Goal: Transaction & Acquisition: Purchase product/service

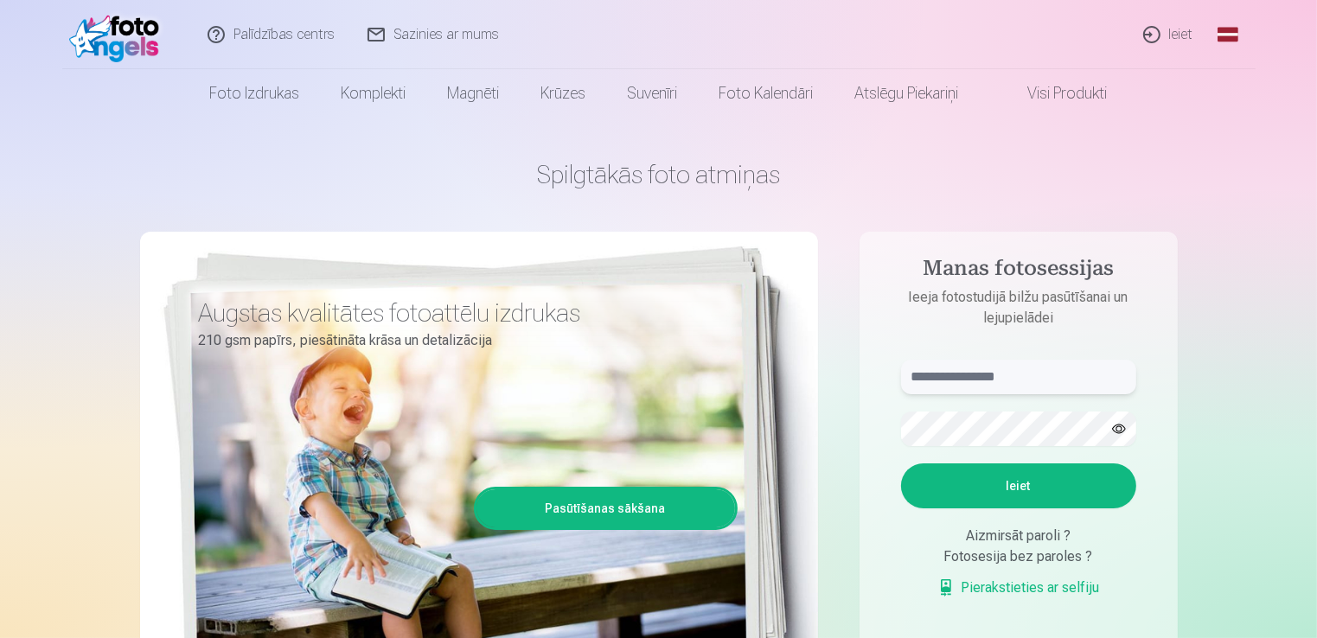
click at [990, 380] on input "text" at bounding box center [1018, 377] width 235 height 35
type input "**********"
click at [901, 463] on button "Ieiet" at bounding box center [1018, 485] width 235 height 45
drag, startPoint x: 982, startPoint y: 476, endPoint x: 1012, endPoint y: 524, distance: 56.4
click at [982, 480] on button "Ieiet" at bounding box center [1018, 485] width 235 height 45
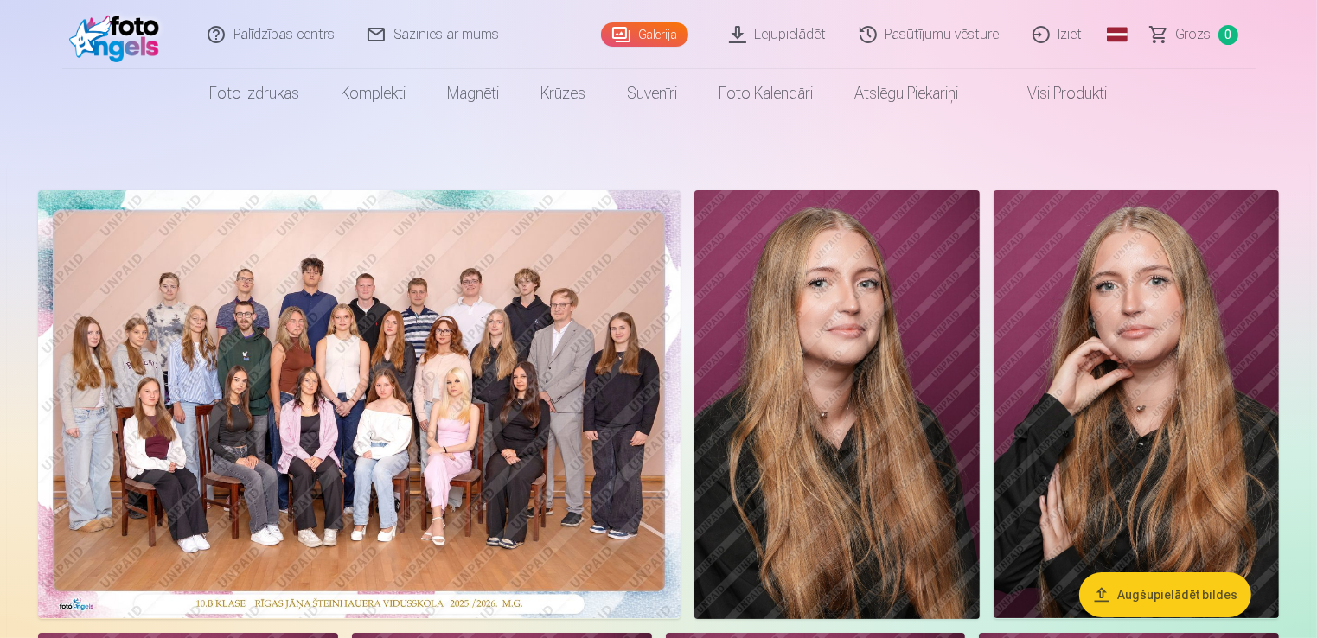
click at [927, 369] on img at bounding box center [836, 404] width 285 height 429
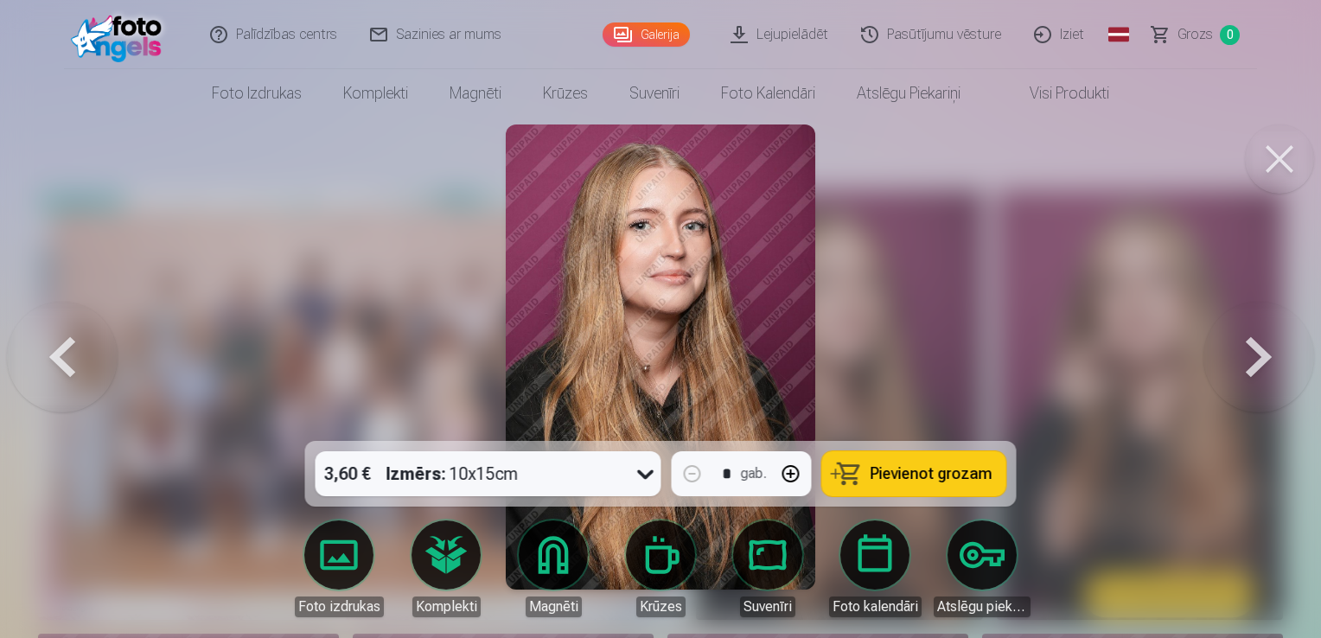
click at [71, 348] on button at bounding box center [62, 356] width 111 height 133
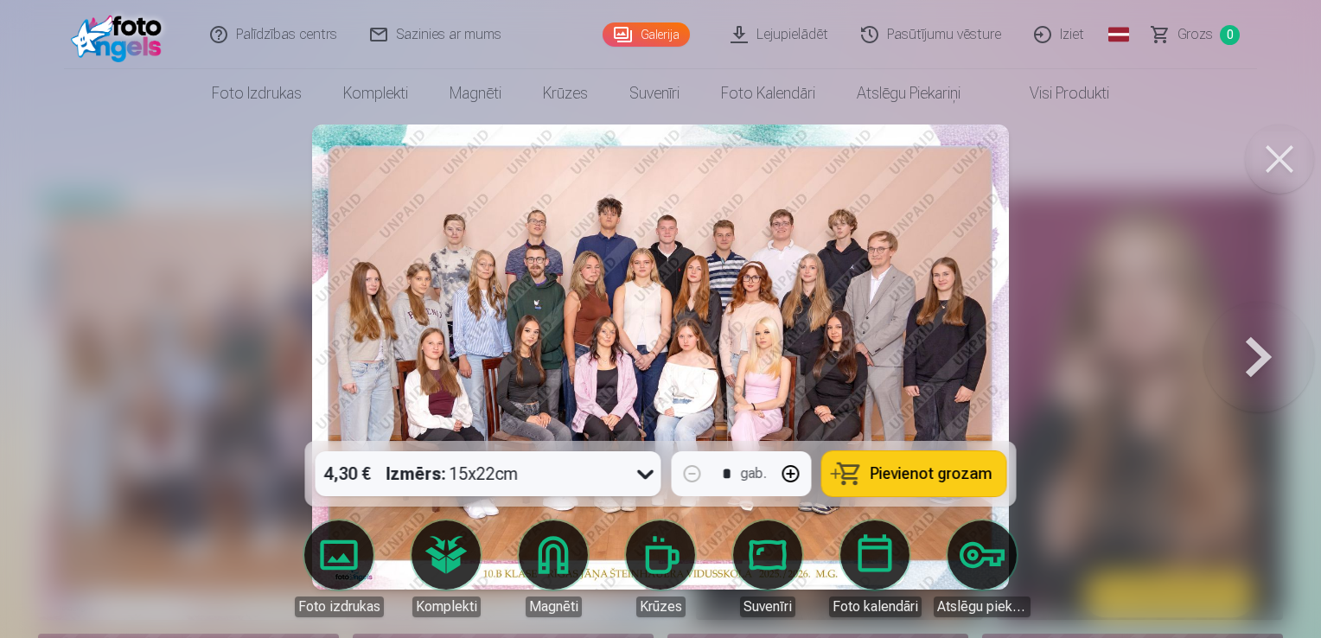
click at [1267, 354] on button at bounding box center [1258, 356] width 111 height 133
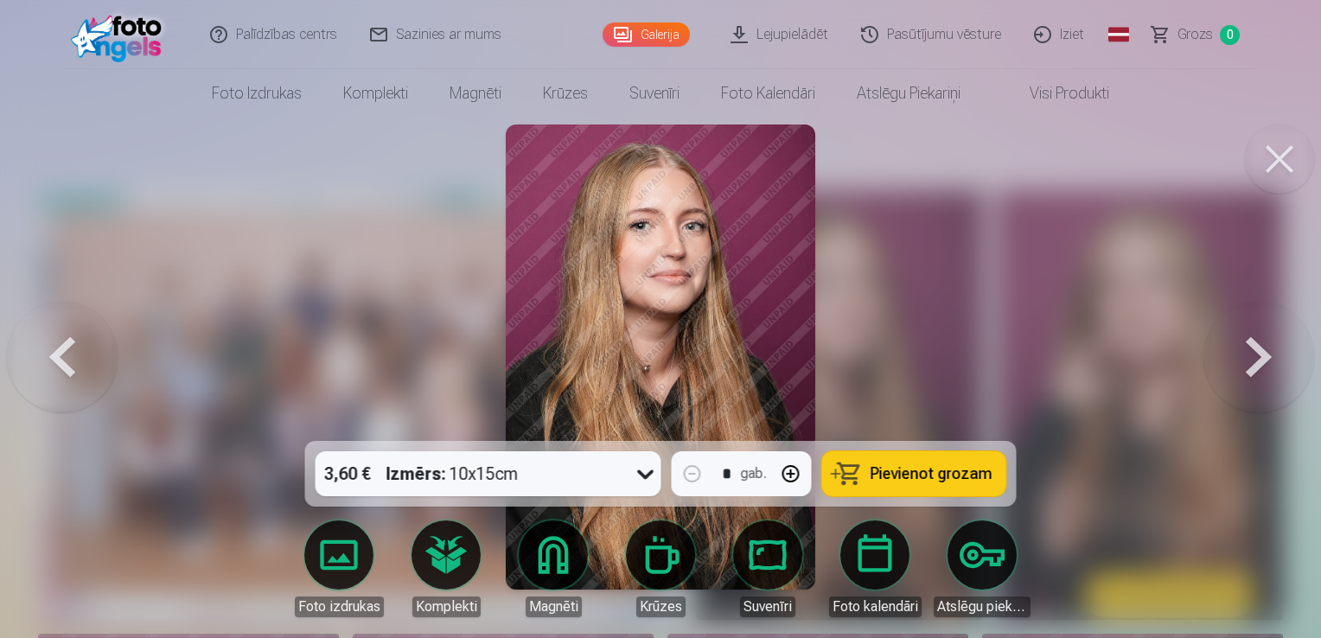
click at [1263, 354] on button at bounding box center [1258, 356] width 111 height 133
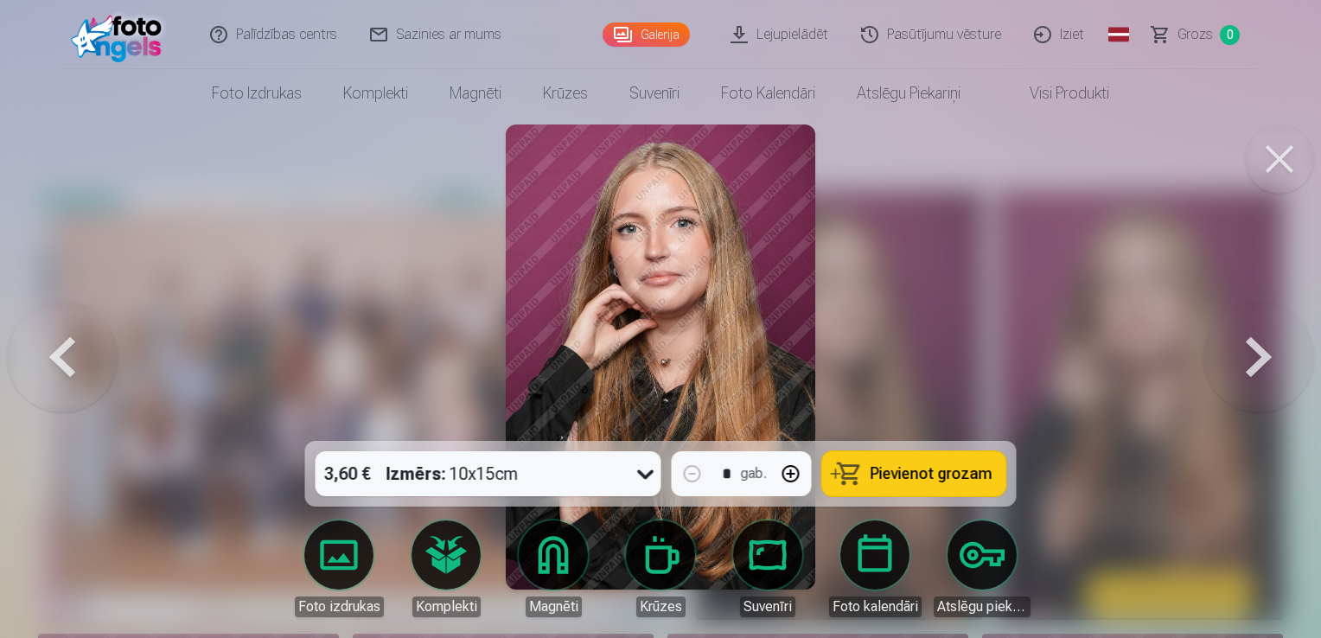
click at [1263, 354] on button at bounding box center [1258, 356] width 111 height 133
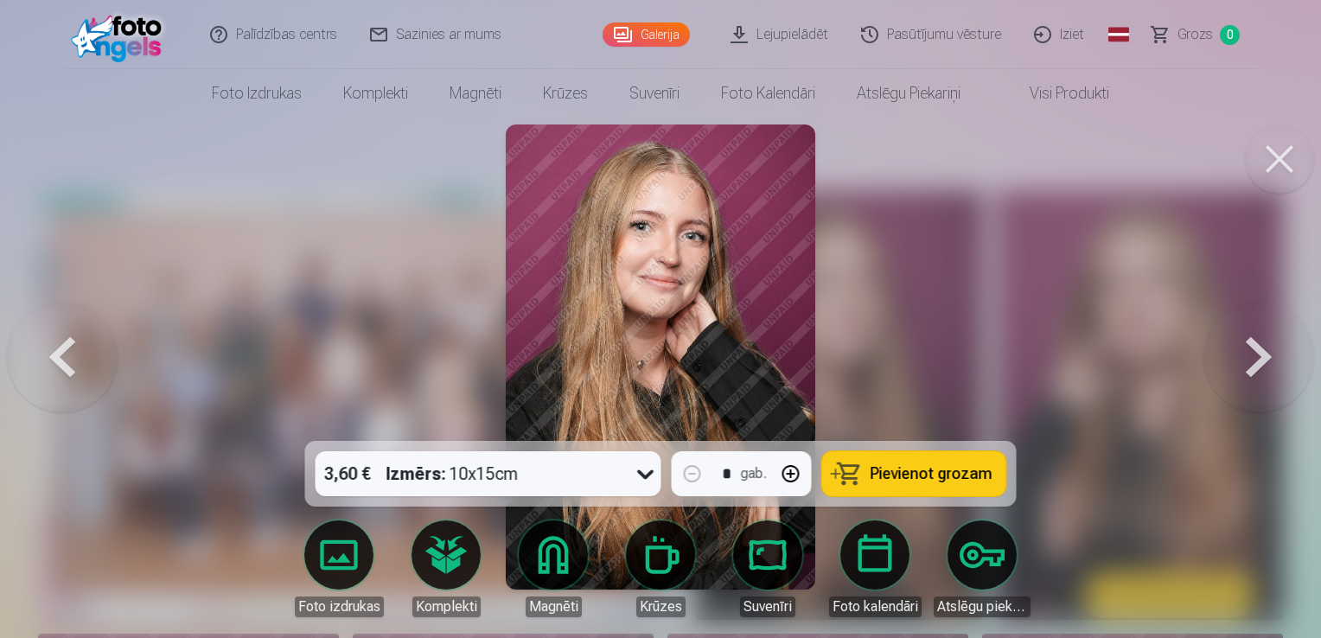
click at [1263, 354] on button at bounding box center [1258, 356] width 111 height 133
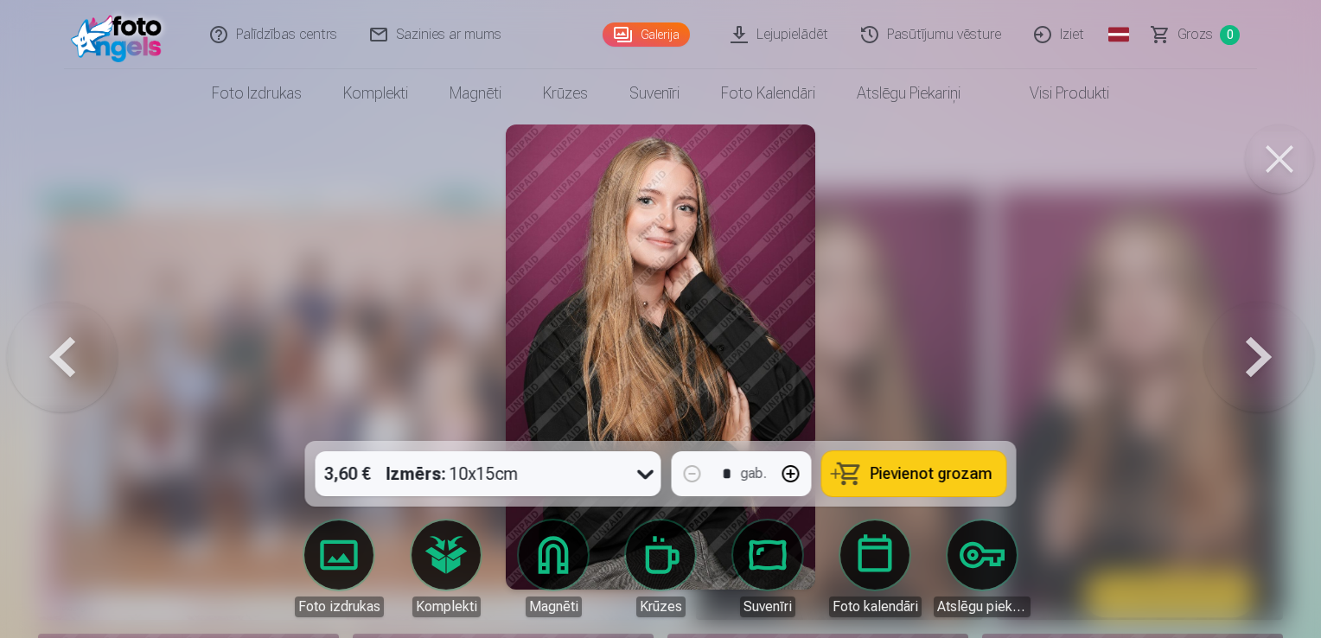
click at [1263, 354] on button at bounding box center [1258, 356] width 111 height 133
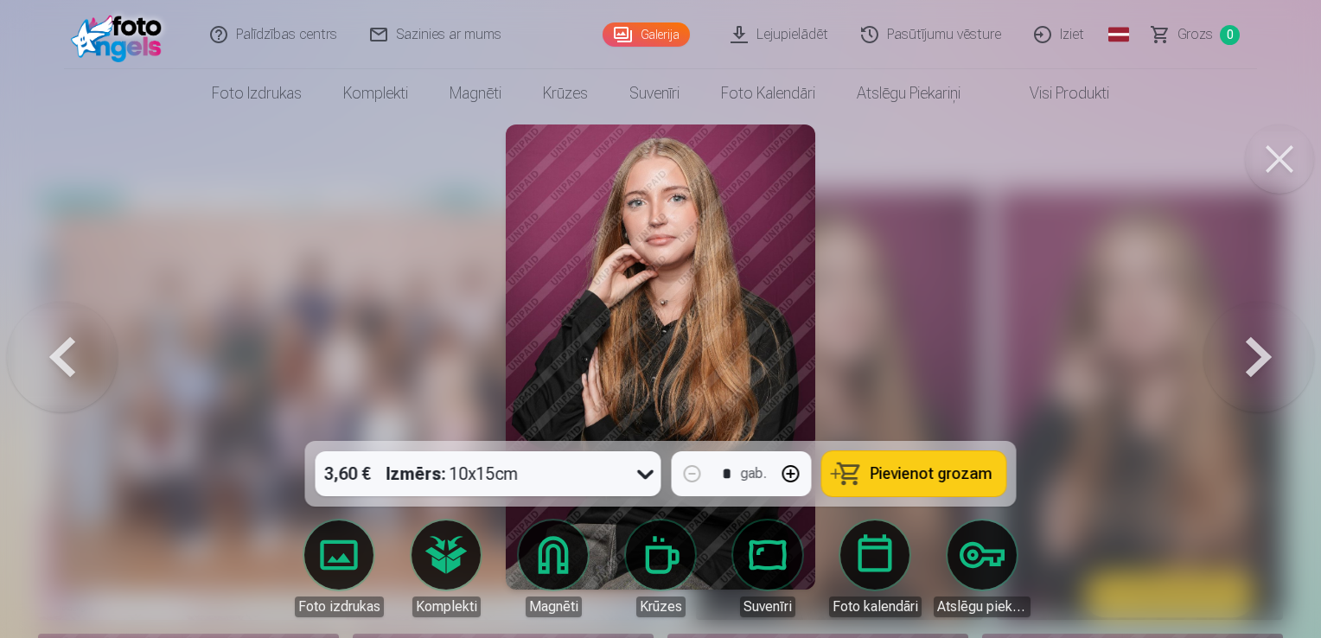
click at [1263, 354] on button at bounding box center [1258, 356] width 111 height 133
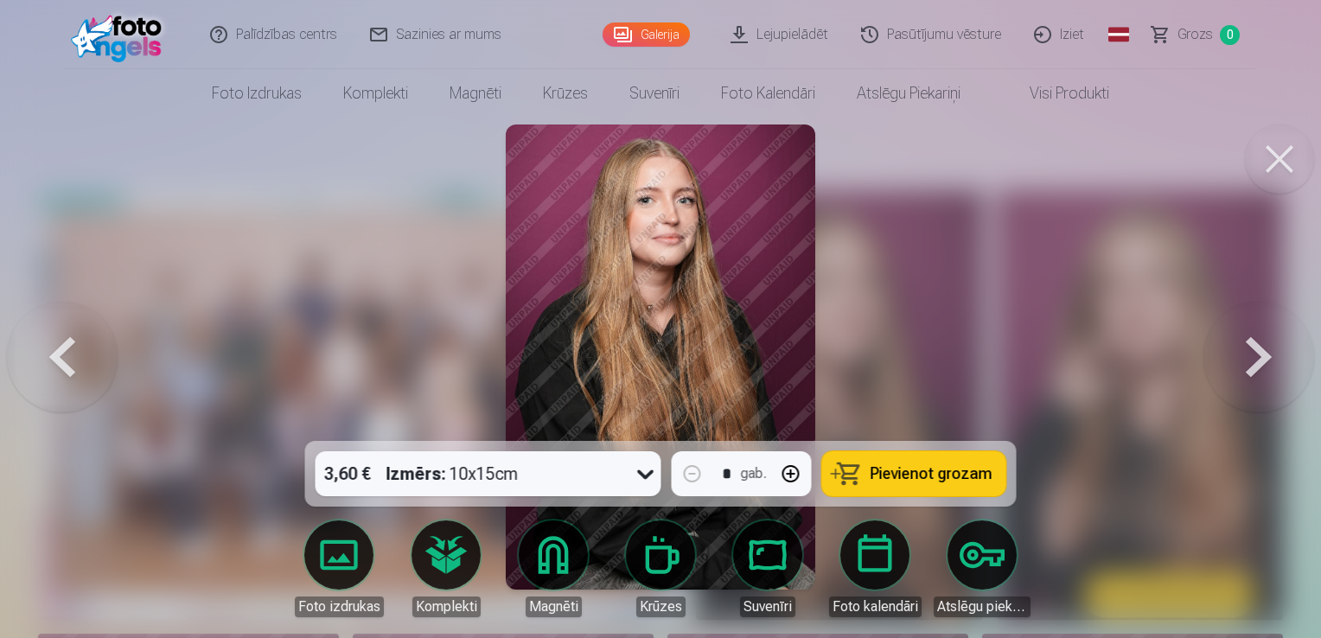
click at [1263, 354] on button at bounding box center [1258, 356] width 111 height 133
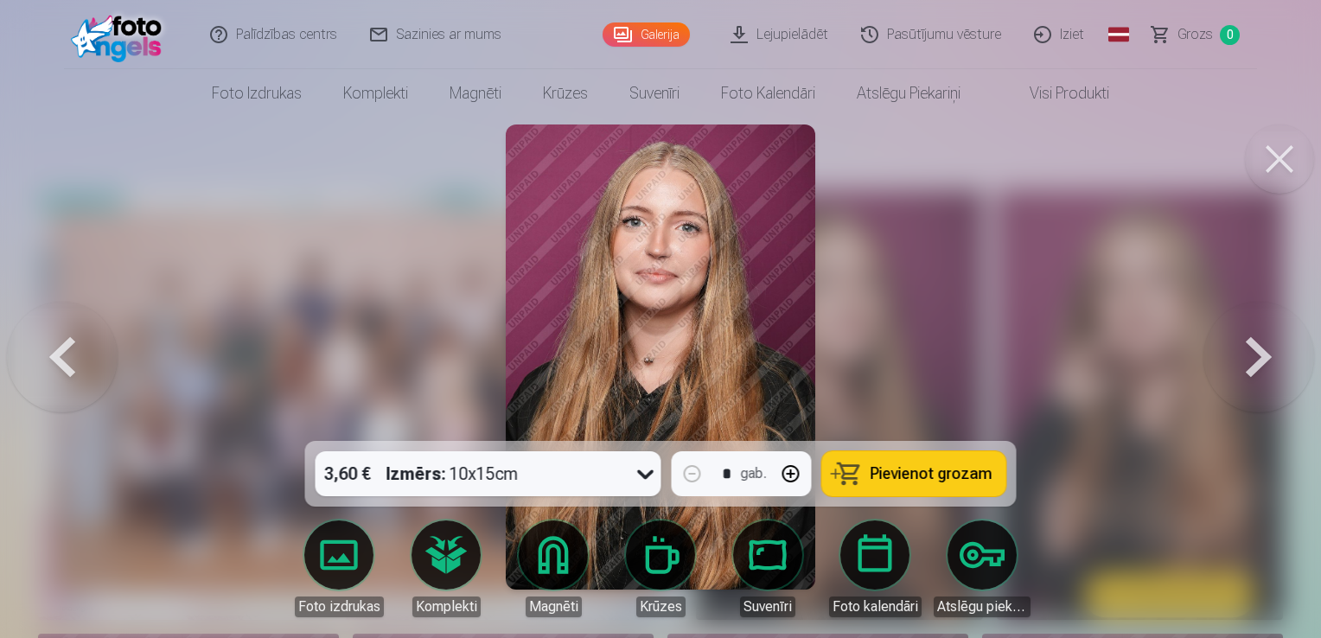
click at [1276, 356] on button at bounding box center [1258, 356] width 111 height 133
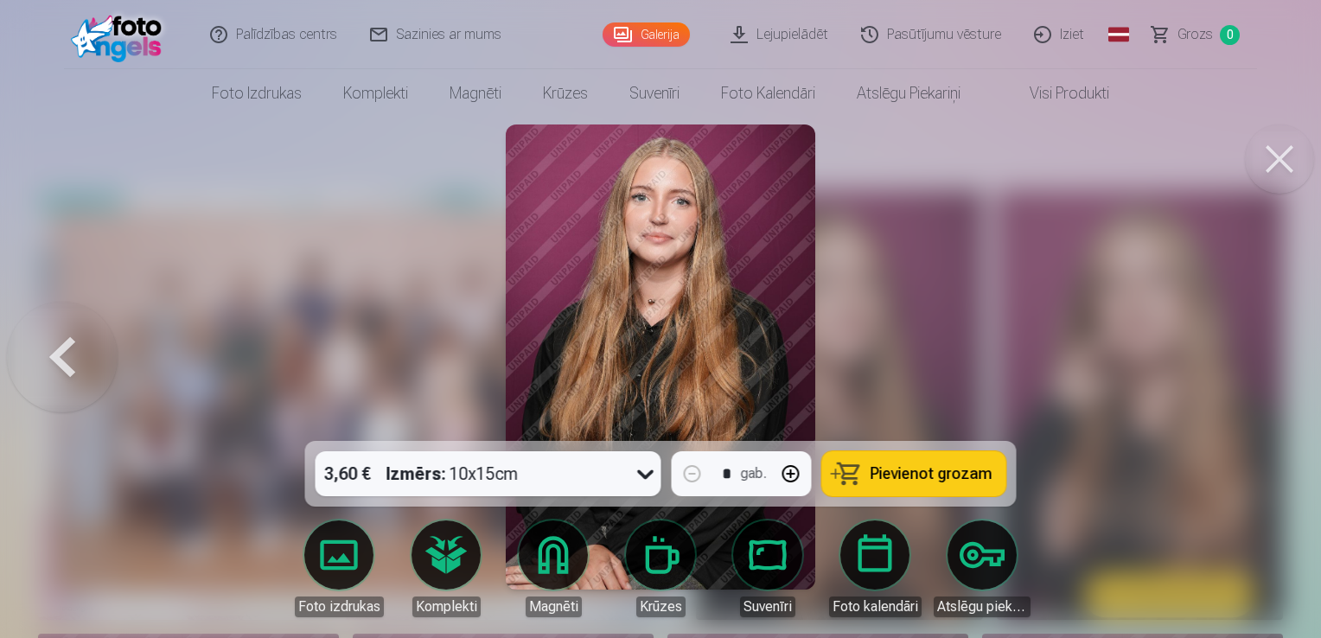
click at [1268, 358] on div at bounding box center [660, 319] width 1321 height 638
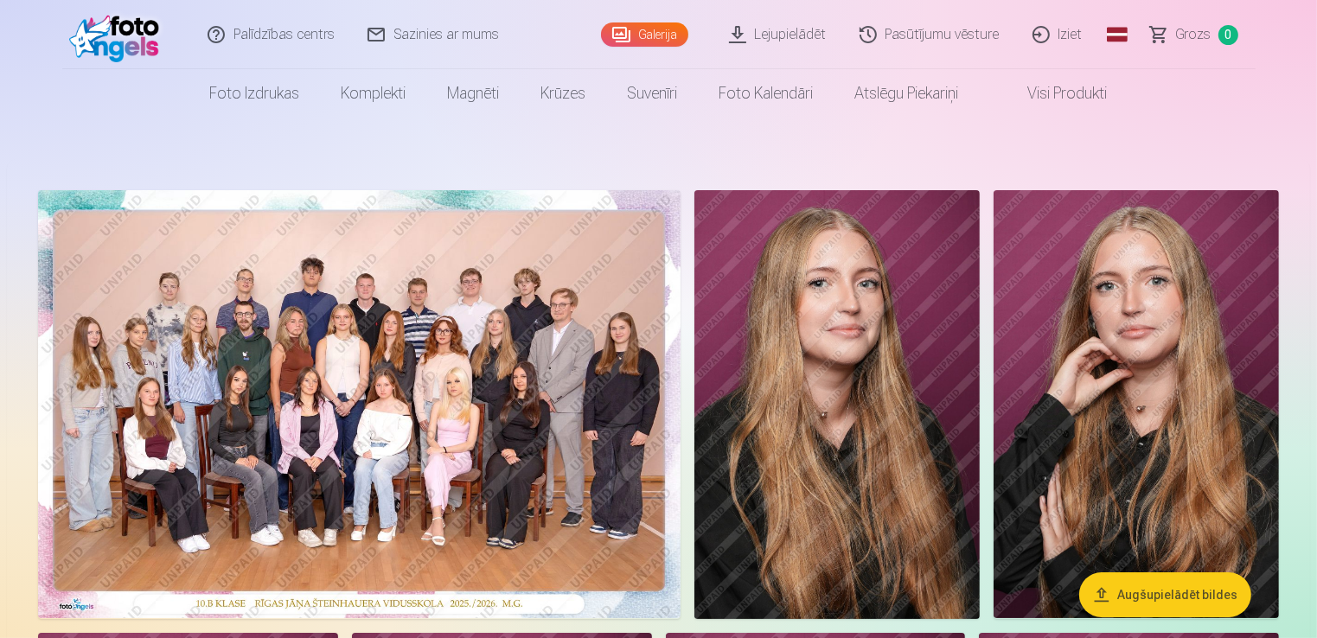
click at [880, 431] on img at bounding box center [836, 404] width 285 height 429
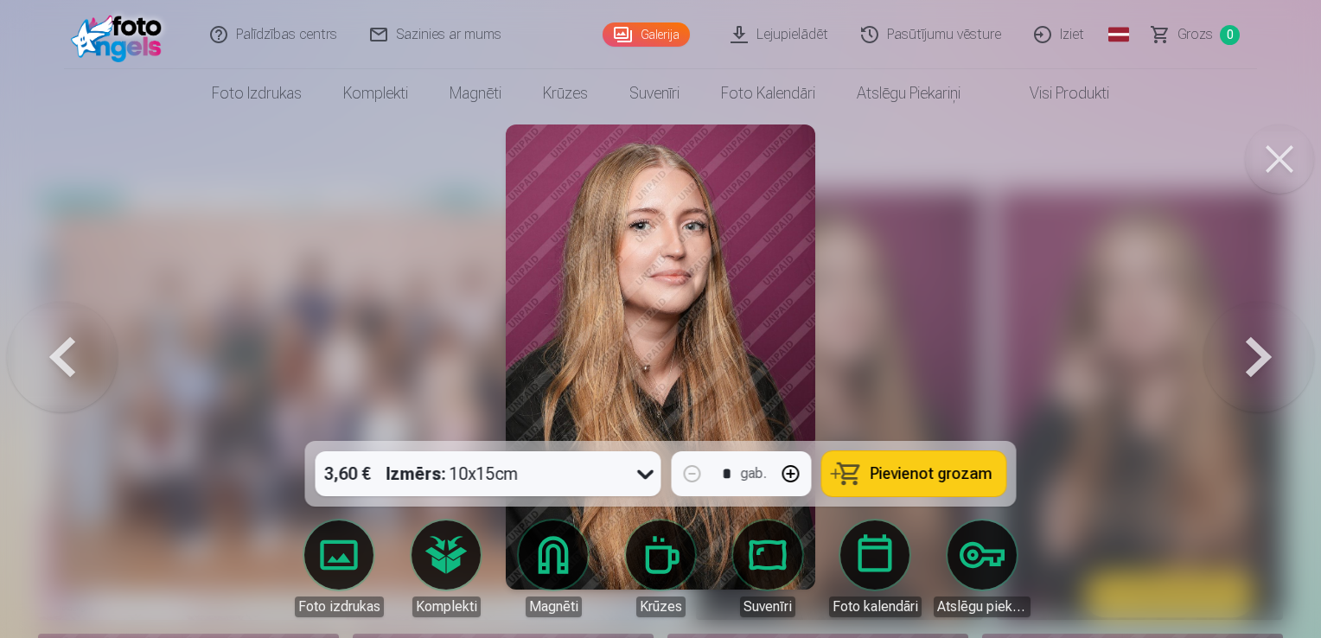
click at [654, 471] on icon at bounding box center [646, 474] width 28 height 28
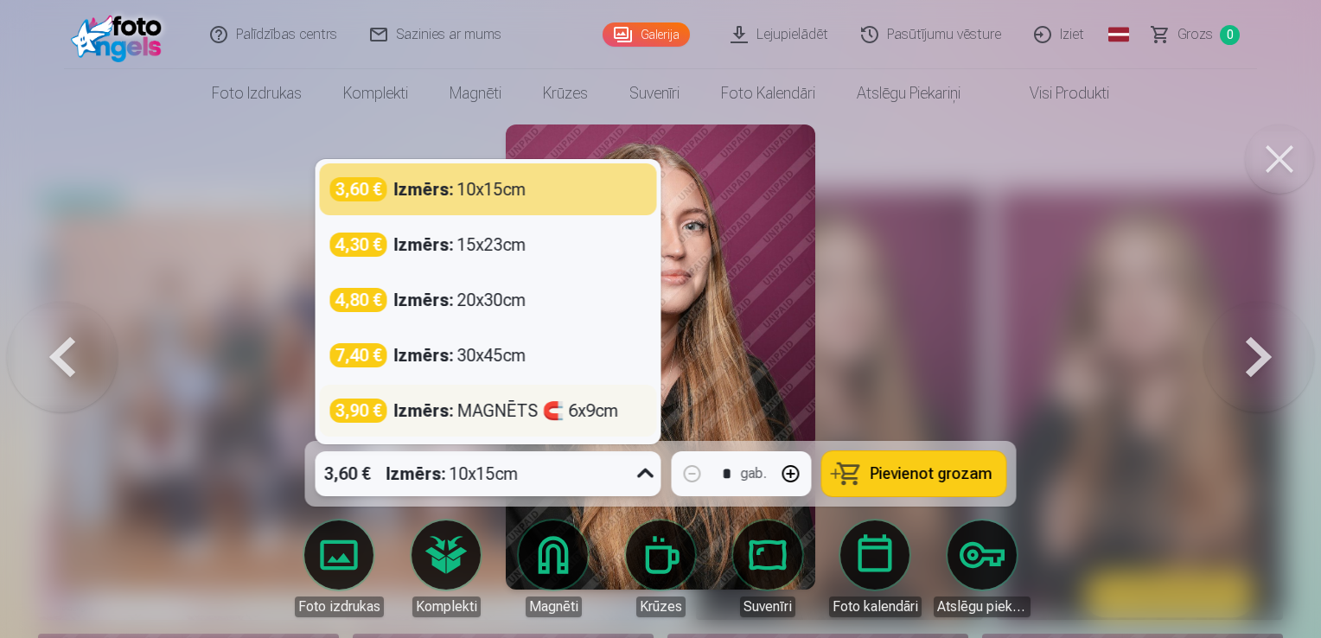
click at [550, 412] on div "Izmērs : MAGNĒTS 🧲 6x9cm" at bounding box center [506, 411] width 225 height 24
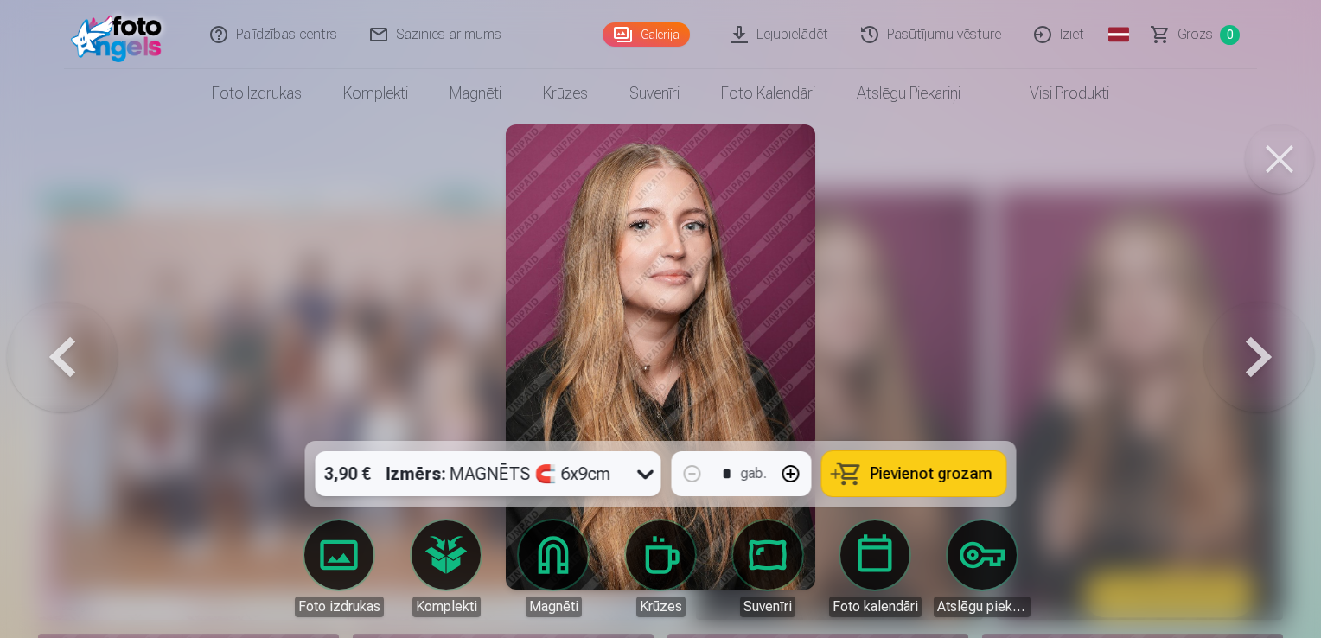
click at [941, 476] on span "Pievienot grozam" at bounding box center [932, 474] width 122 height 16
click at [48, 354] on button at bounding box center [62, 356] width 111 height 133
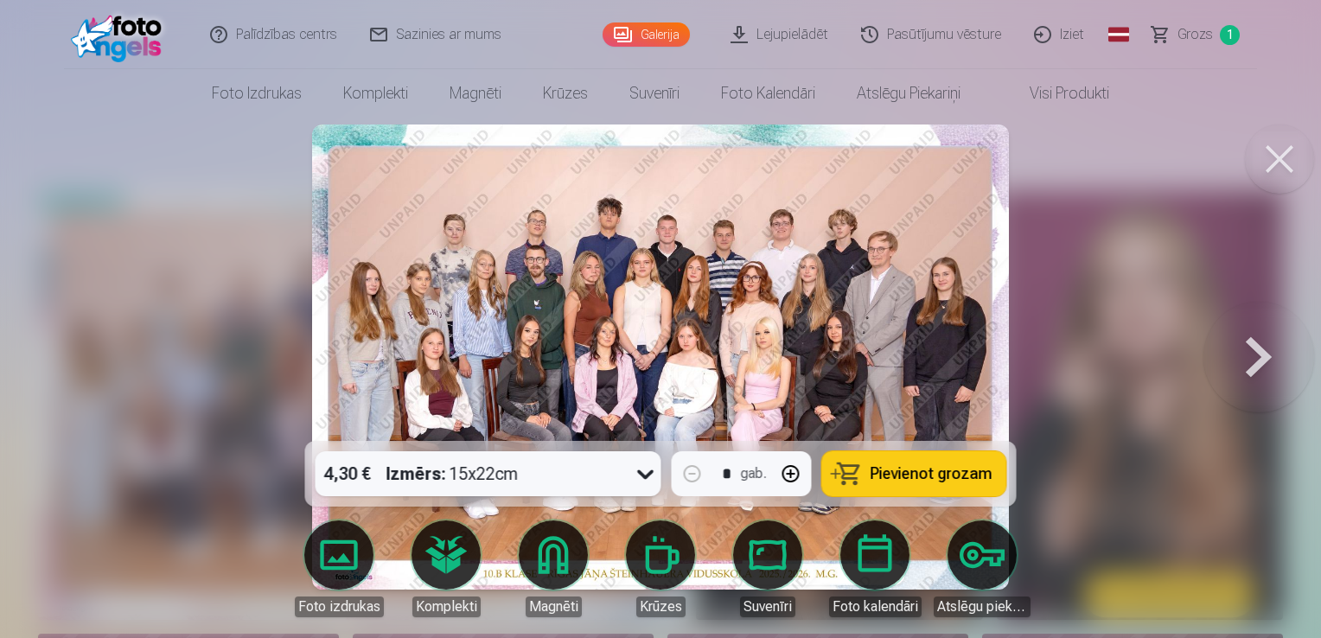
click at [943, 476] on span "Pievienot grozam" at bounding box center [932, 474] width 122 height 16
click at [1261, 351] on button at bounding box center [1258, 356] width 111 height 133
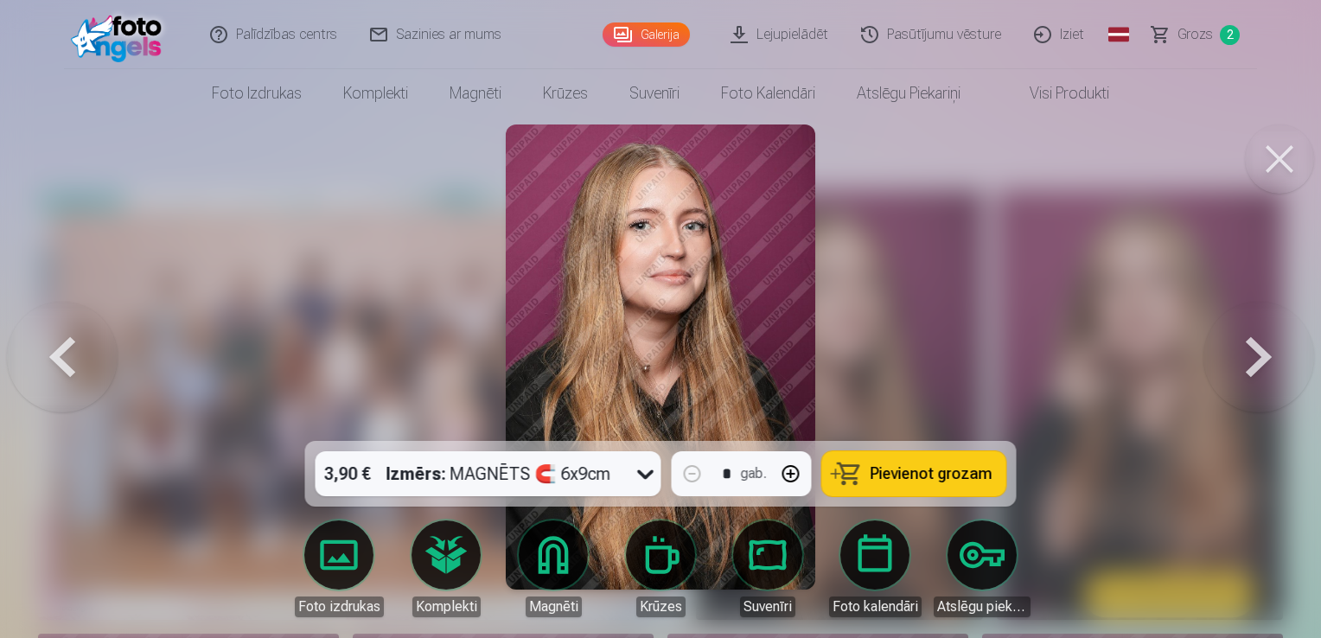
click at [1260, 354] on button at bounding box center [1258, 356] width 111 height 133
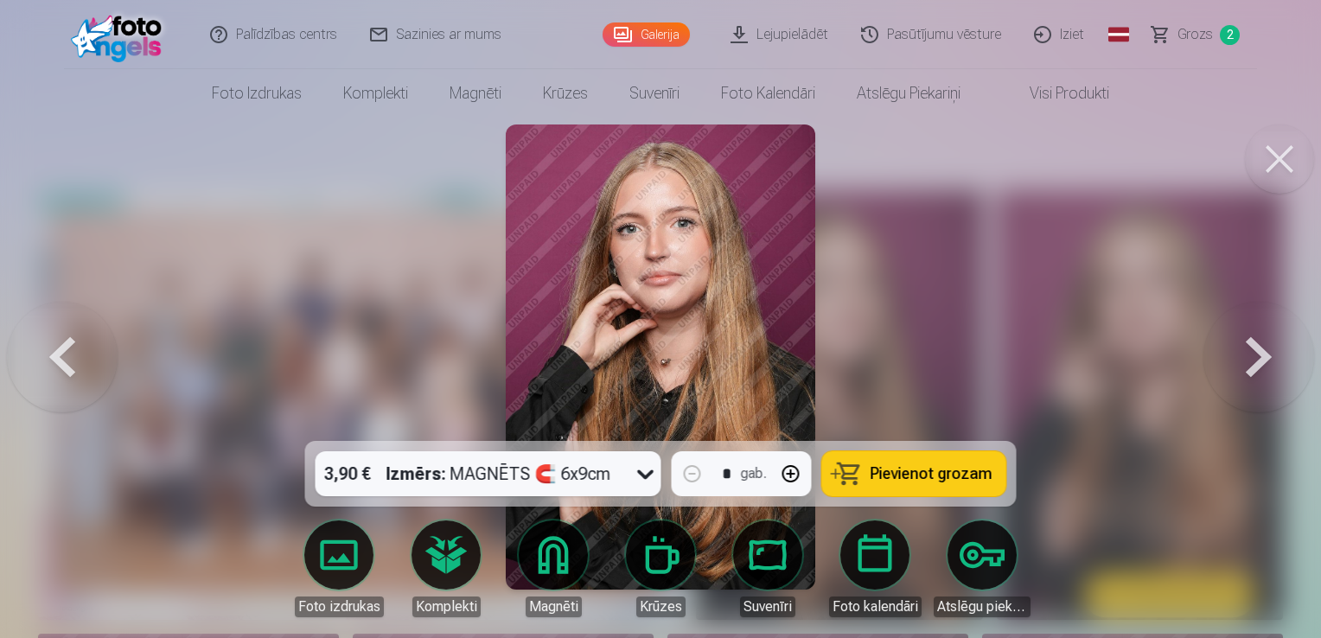
click at [1260, 354] on button at bounding box center [1258, 356] width 111 height 133
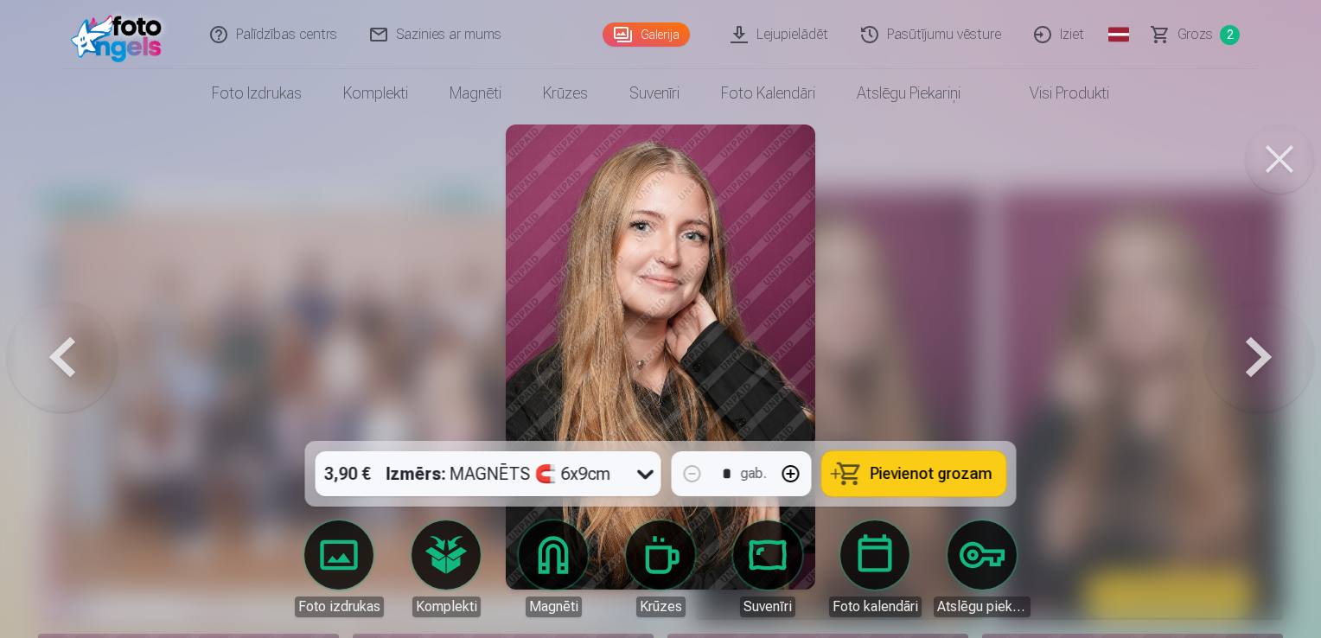
click at [1259, 354] on button at bounding box center [1258, 356] width 111 height 133
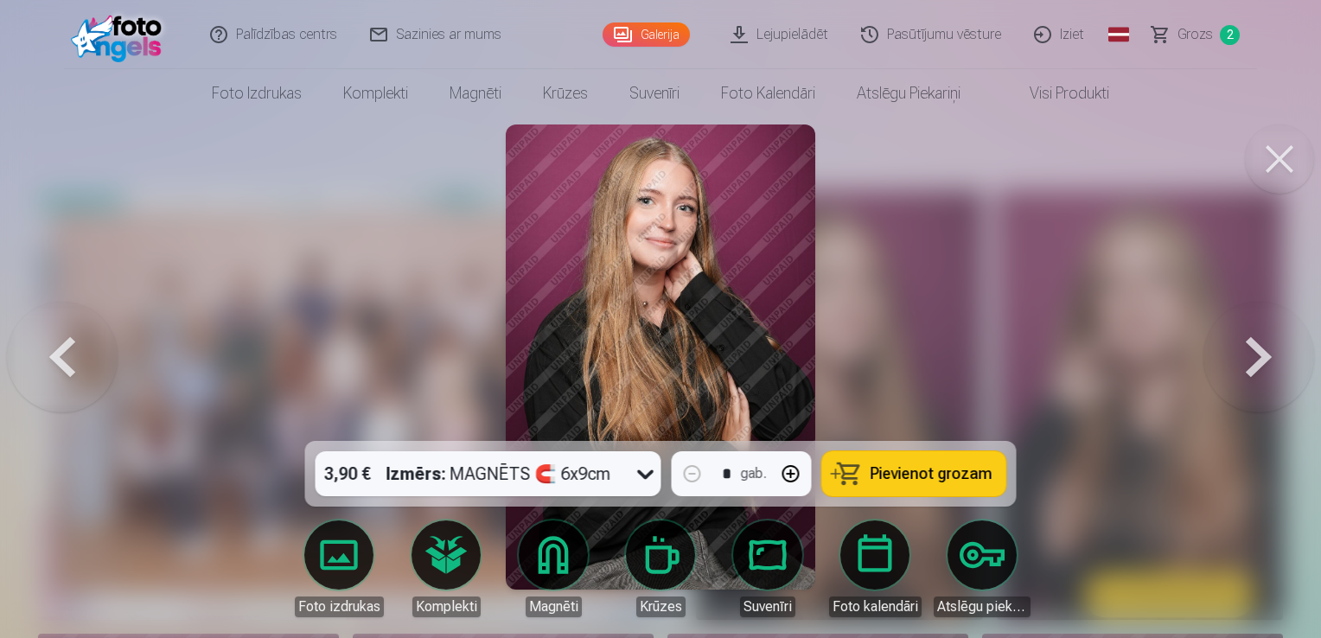
click at [1259, 354] on button at bounding box center [1258, 356] width 111 height 133
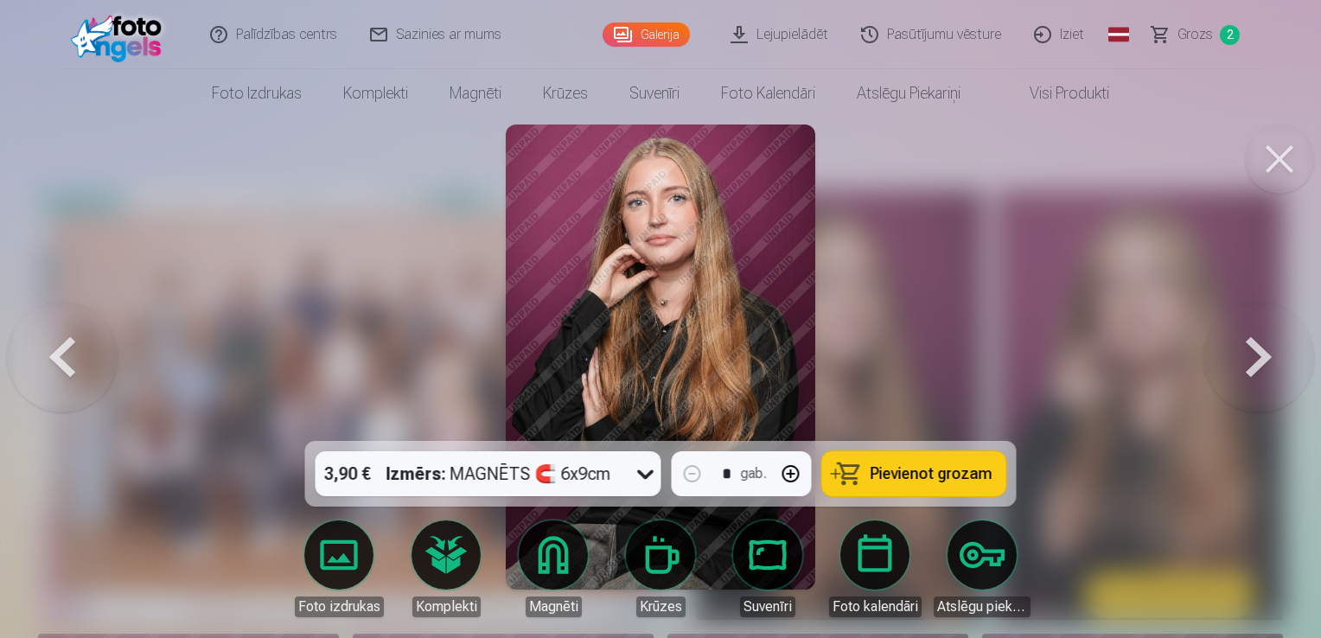
click at [1259, 354] on button at bounding box center [1258, 356] width 111 height 133
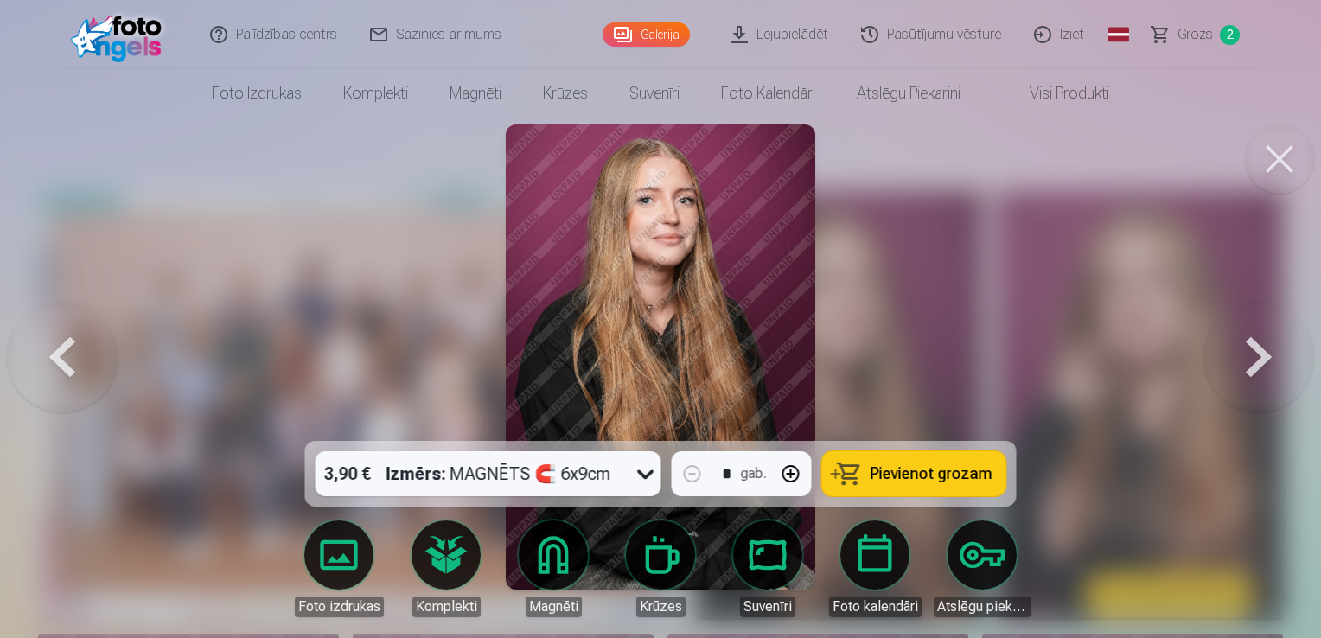
click at [1259, 354] on button at bounding box center [1258, 356] width 111 height 133
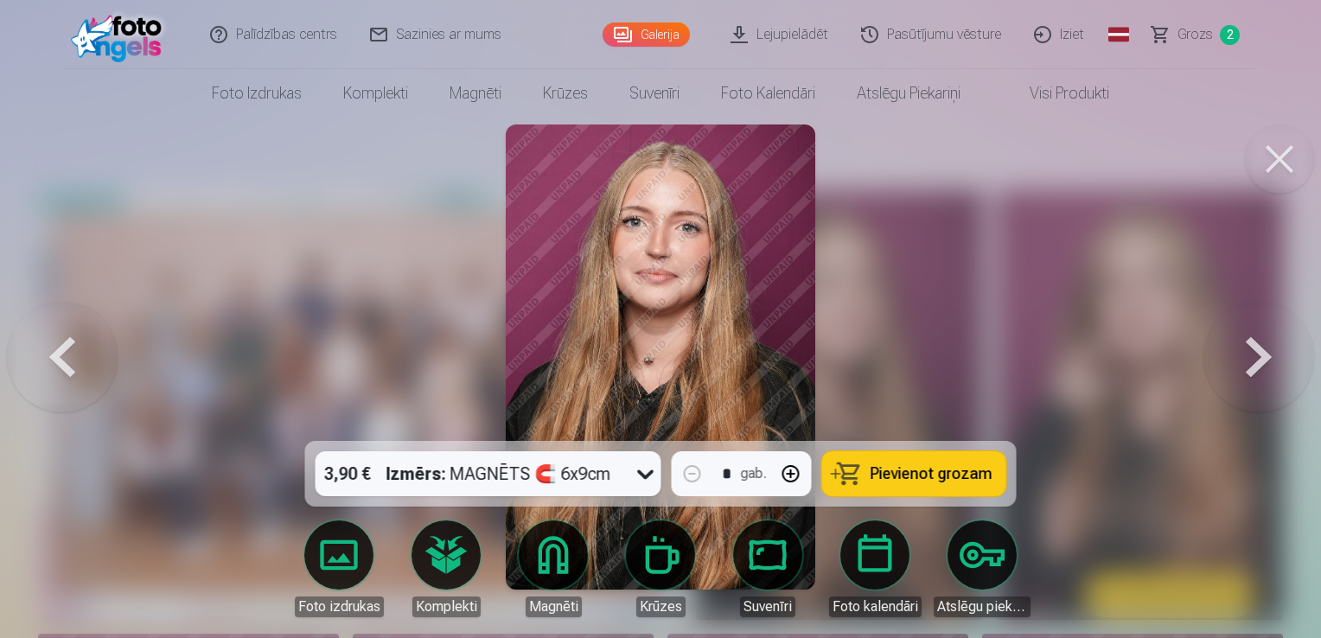
click at [645, 479] on icon at bounding box center [646, 474] width 28 height 28
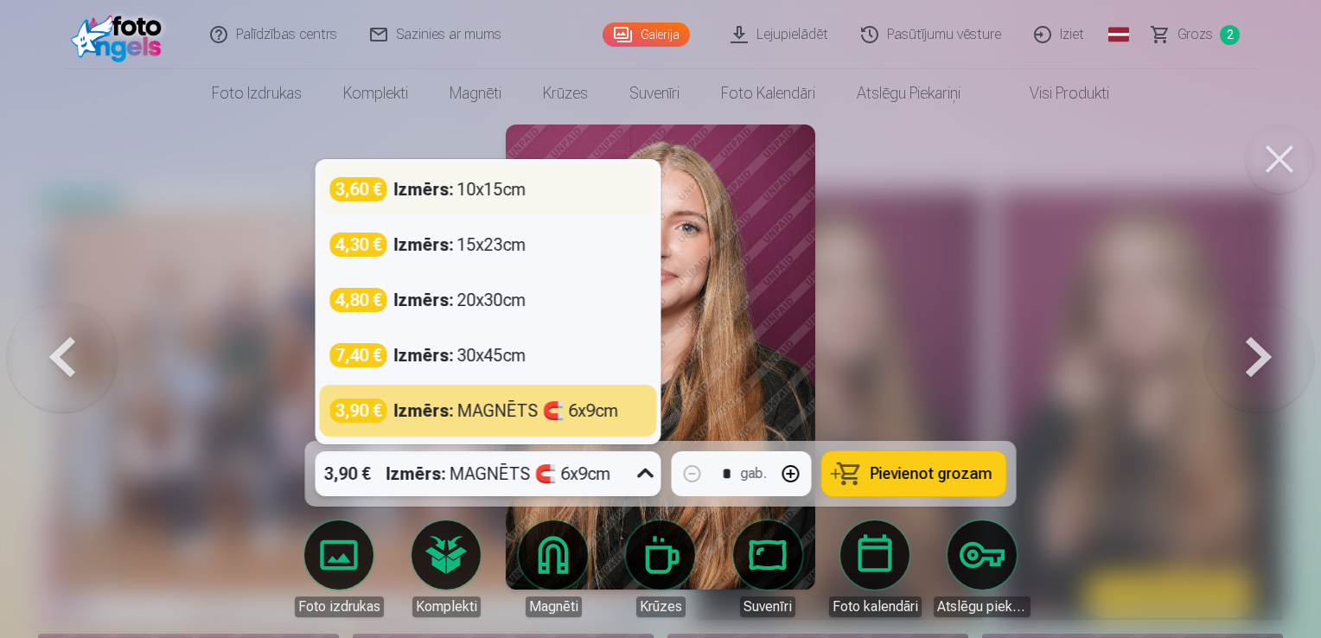
click at [513, 183] on div "Izmērs : 10x15cm" at bounding box center [460, 189] width 132 height 24
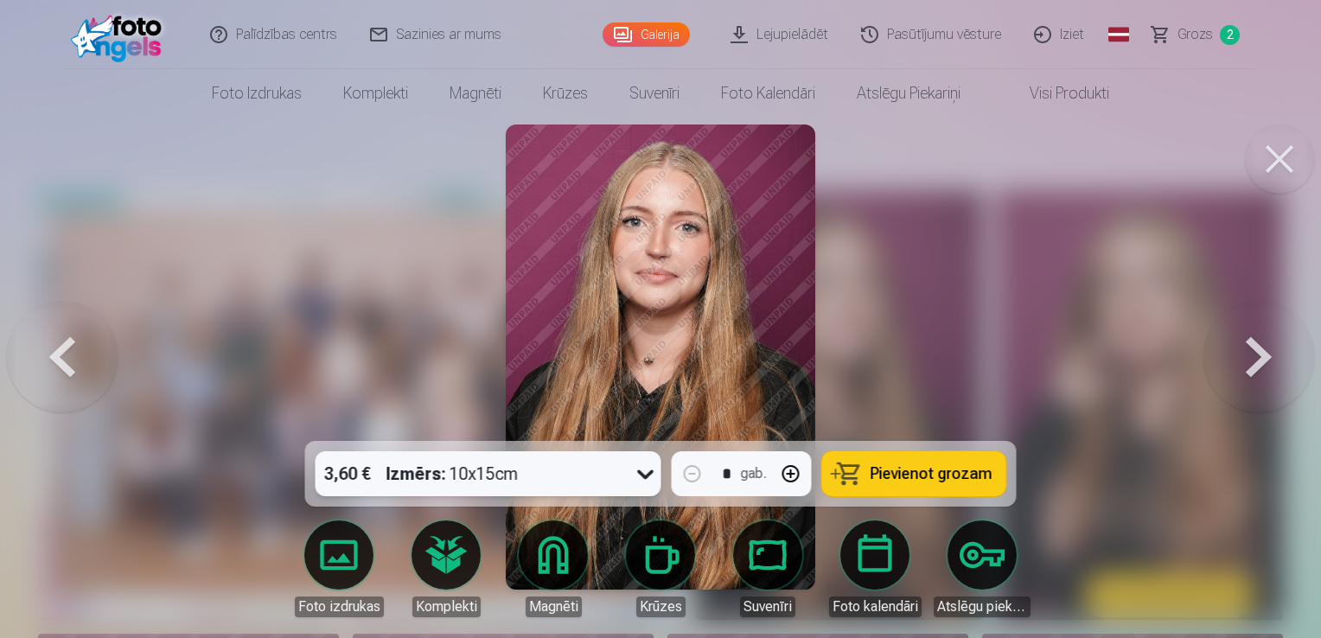
click at [931, 479] on span "Pievienot grozam" at bounding box center [932, 474] width 122 height 16
click at [1254, 356] on button at bounding box center [1258, 356] width 111 height 133
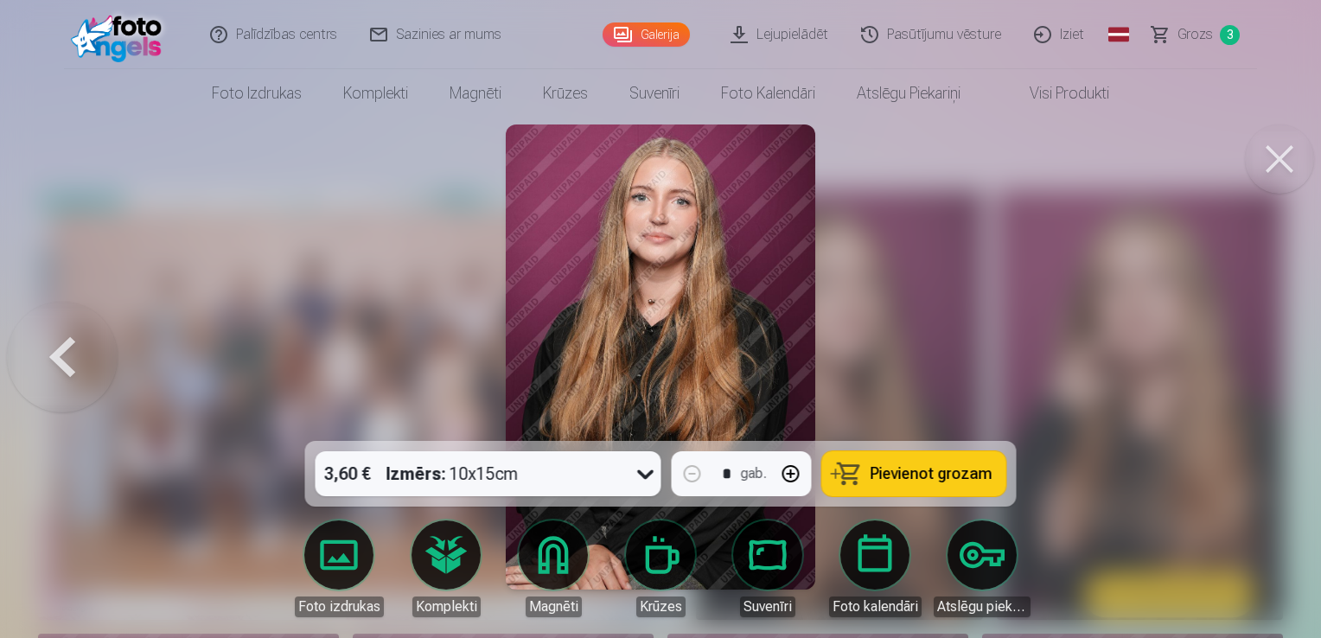
click at [1254, 356] on div at bounding box center [660, 319] width 1321 height 638
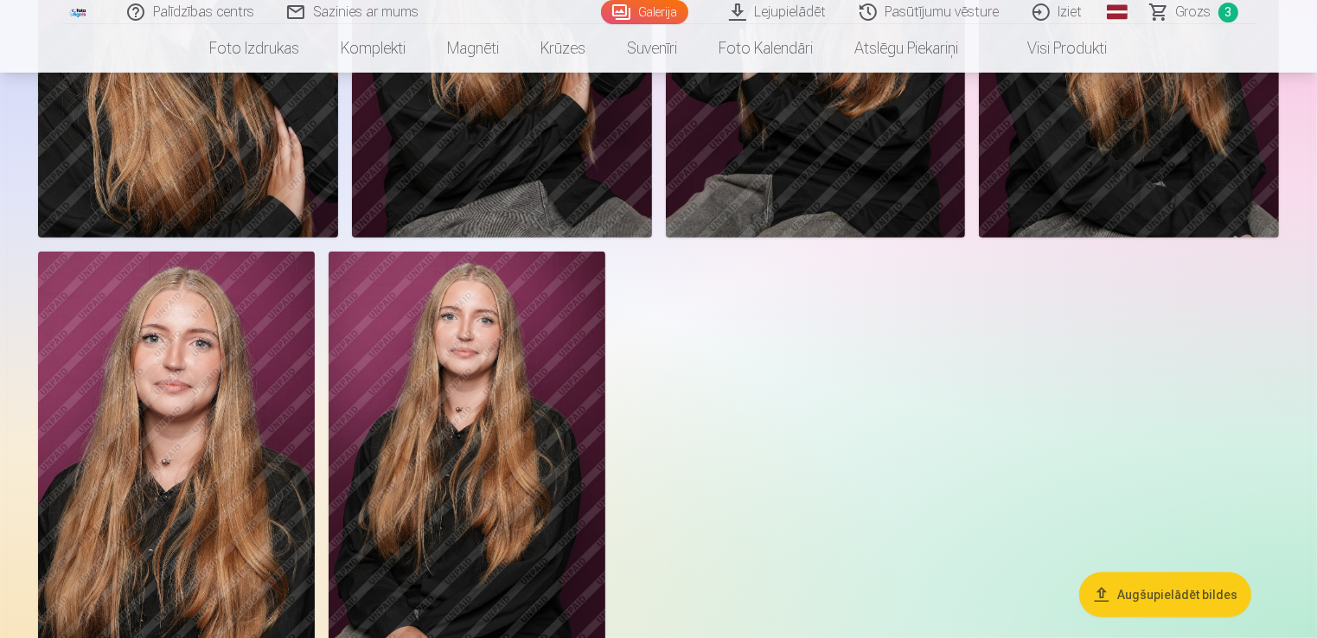
scroll to position [865, 0]
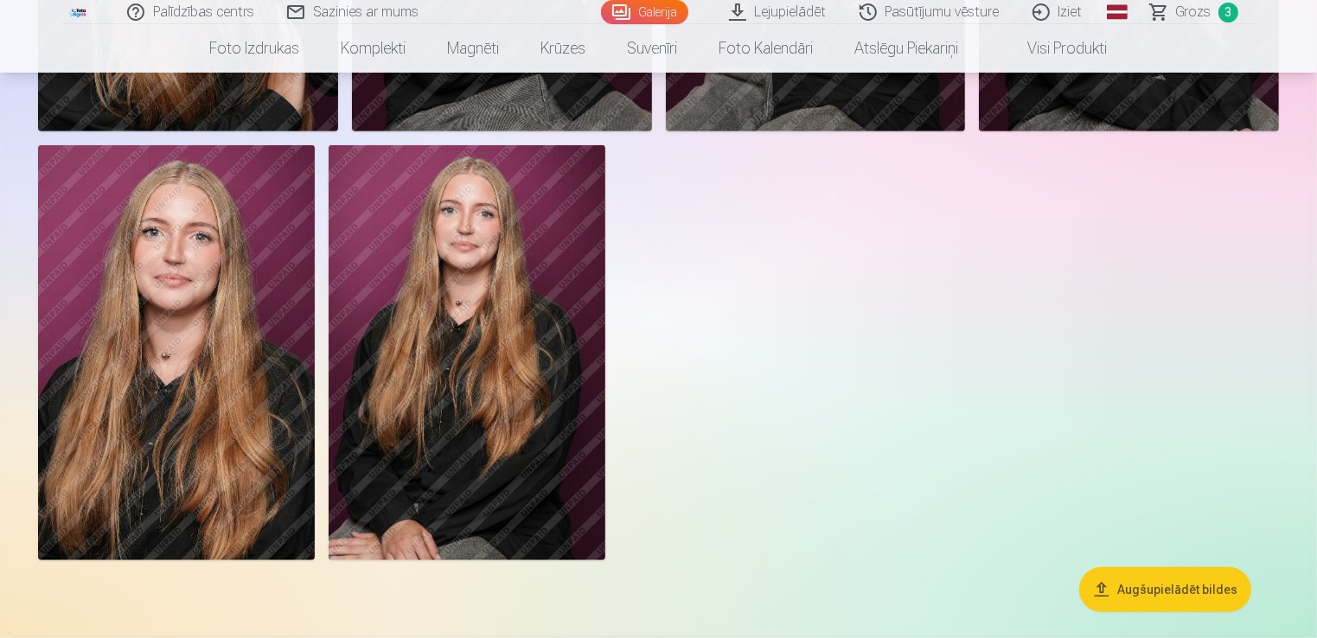
click at [205, 359] on img at bounding box center [176, 352] width 277 height 415
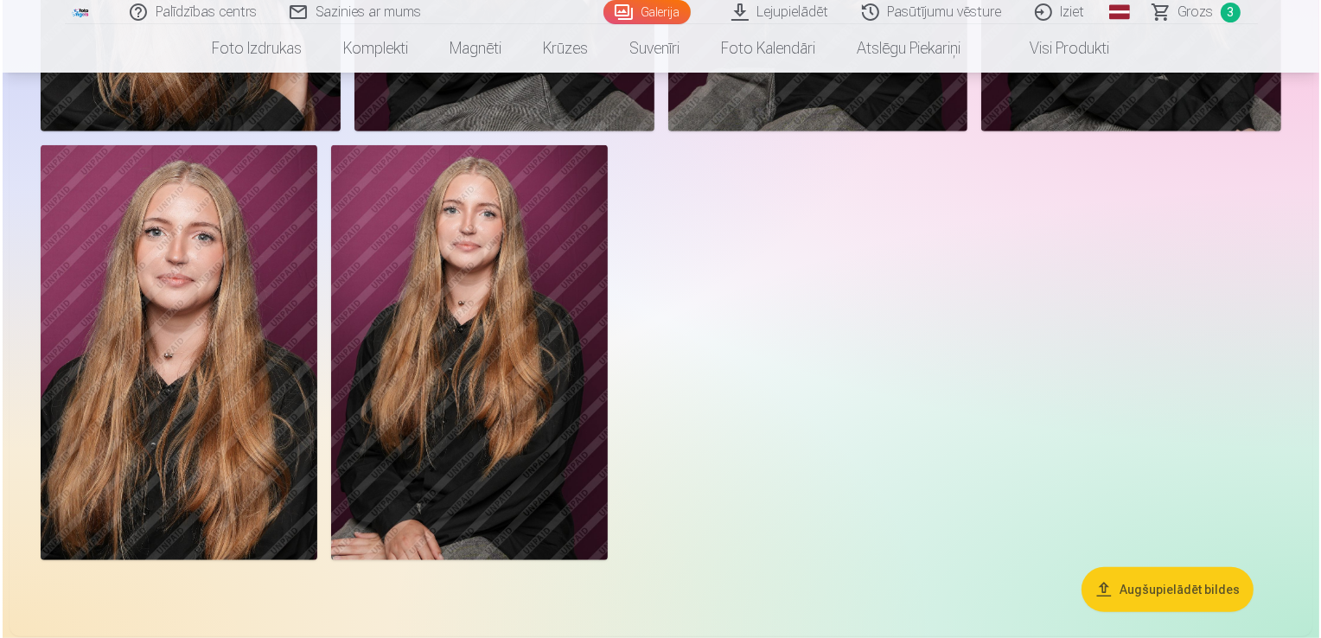
scroll to position [952, 0]
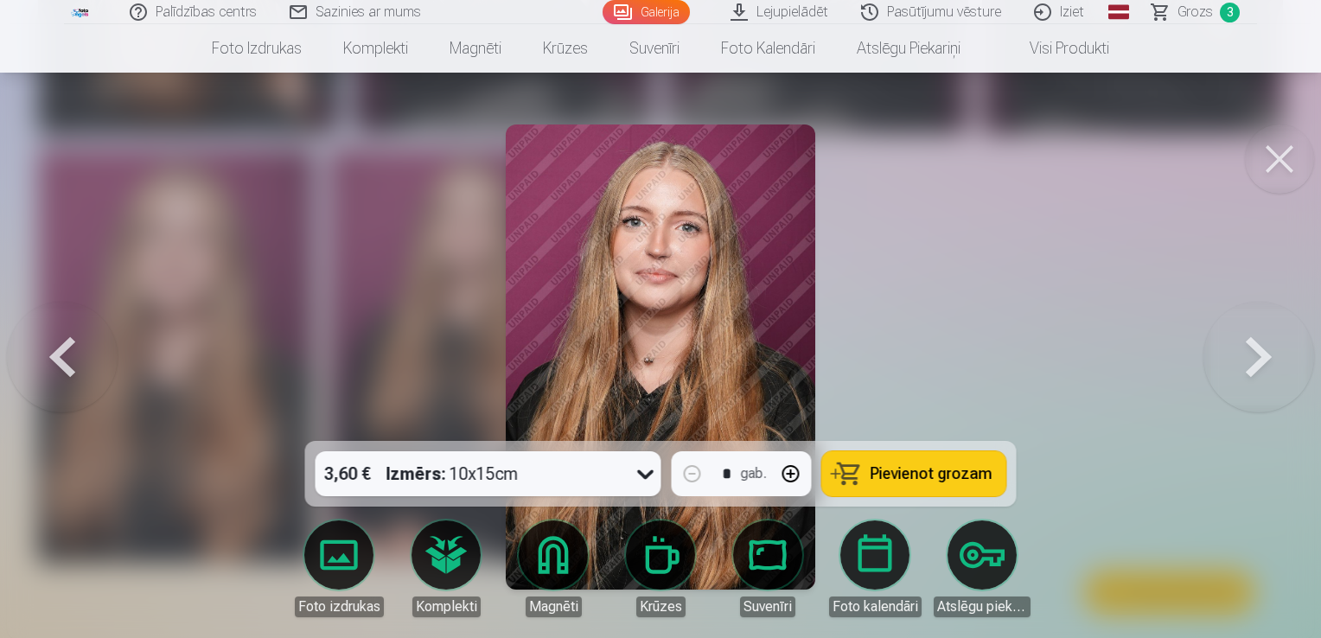
click at [795, 10] on link "Lejupielādēt" at bounding box center [780, 12] width 131 height 24
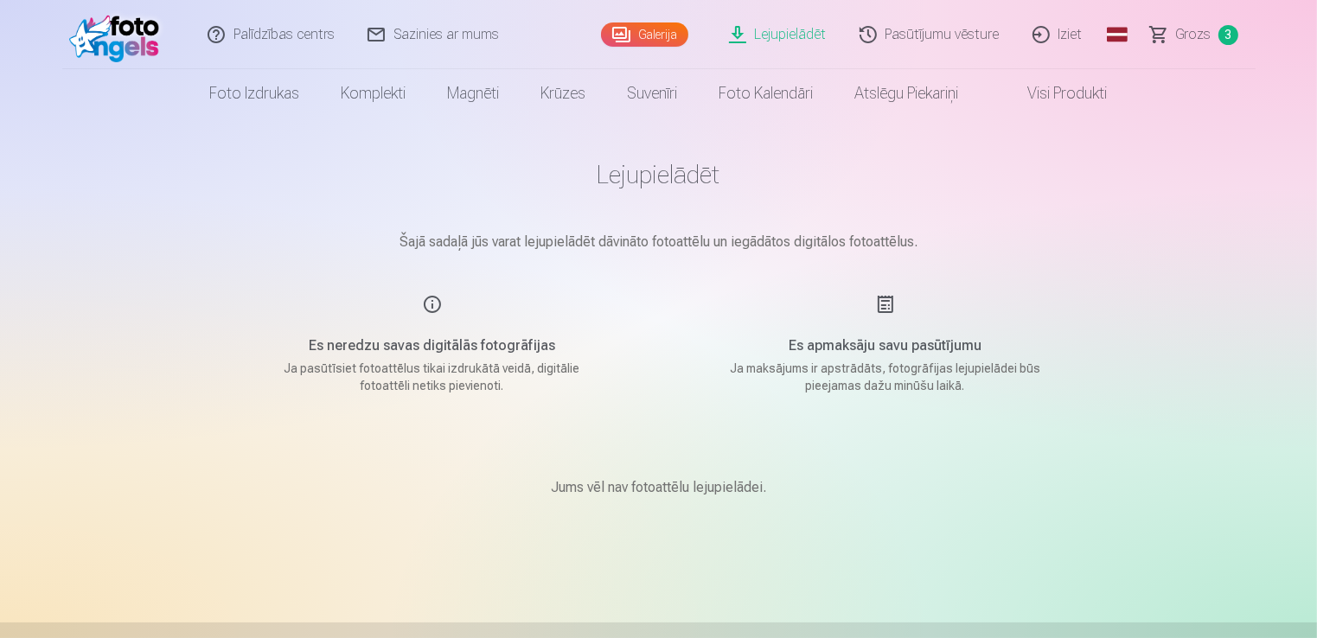
scroll to position [460, 0]
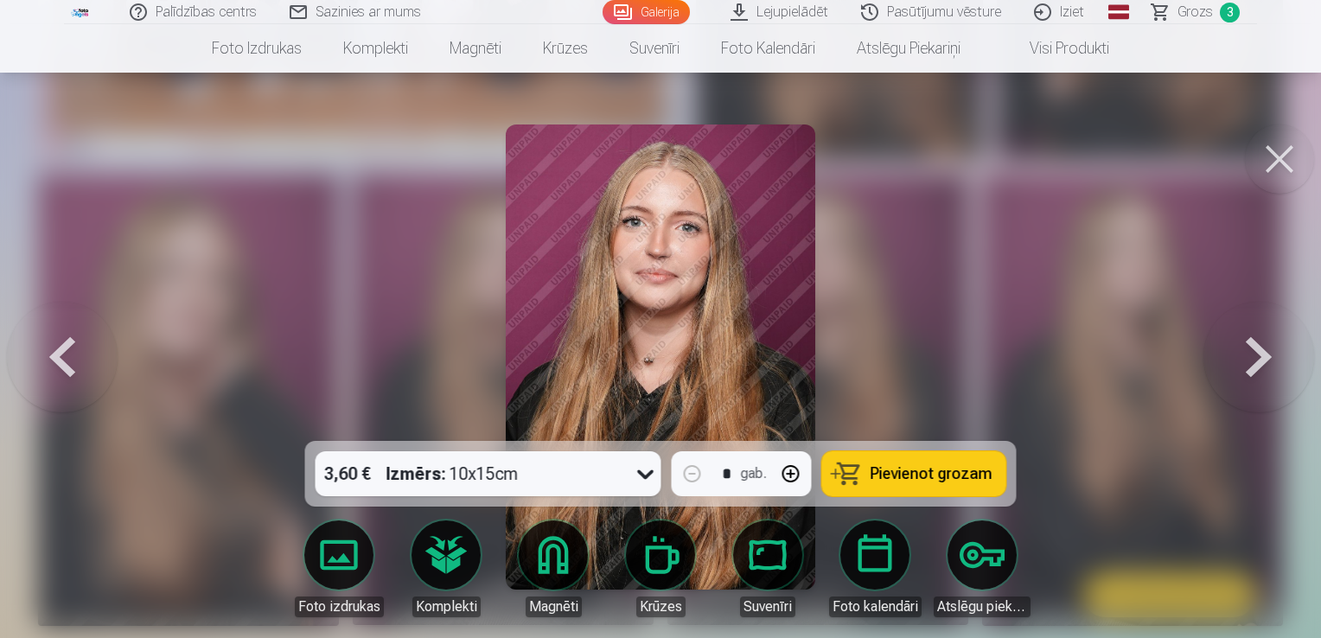
click at [1255, 356] on button at bounding box center [1258, 356] width 111 height 133
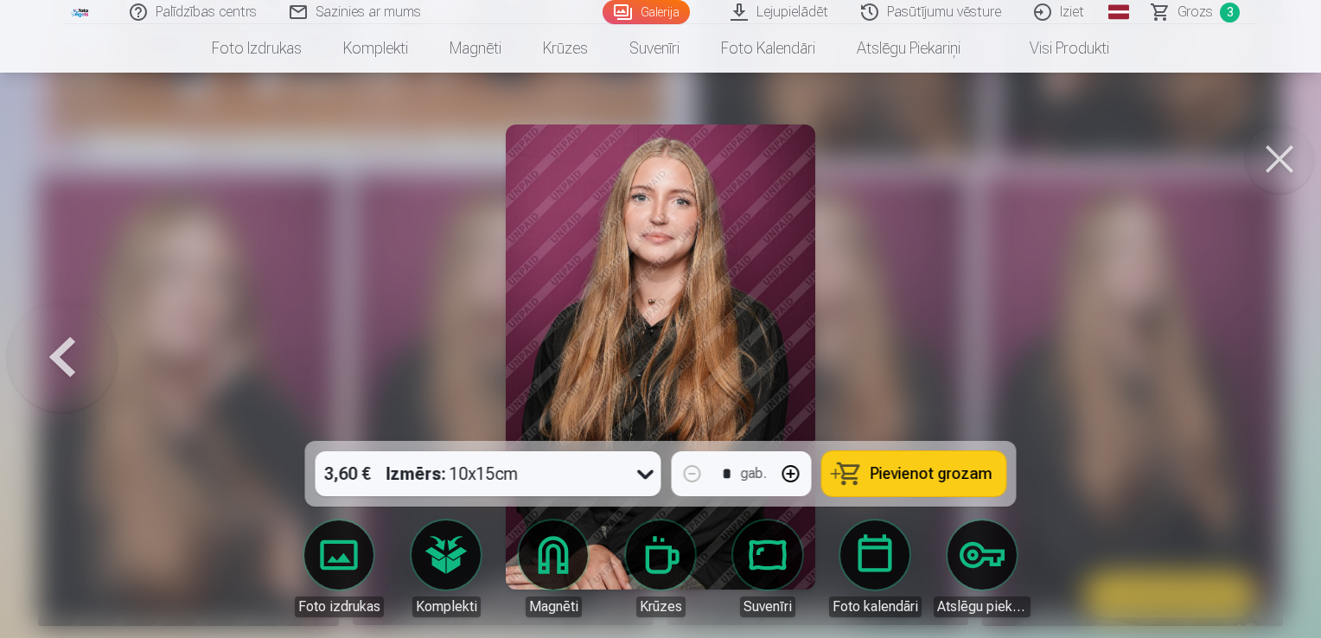
click at [1255, 356] on div at bounding box center [660, 319] width 1321 height 638
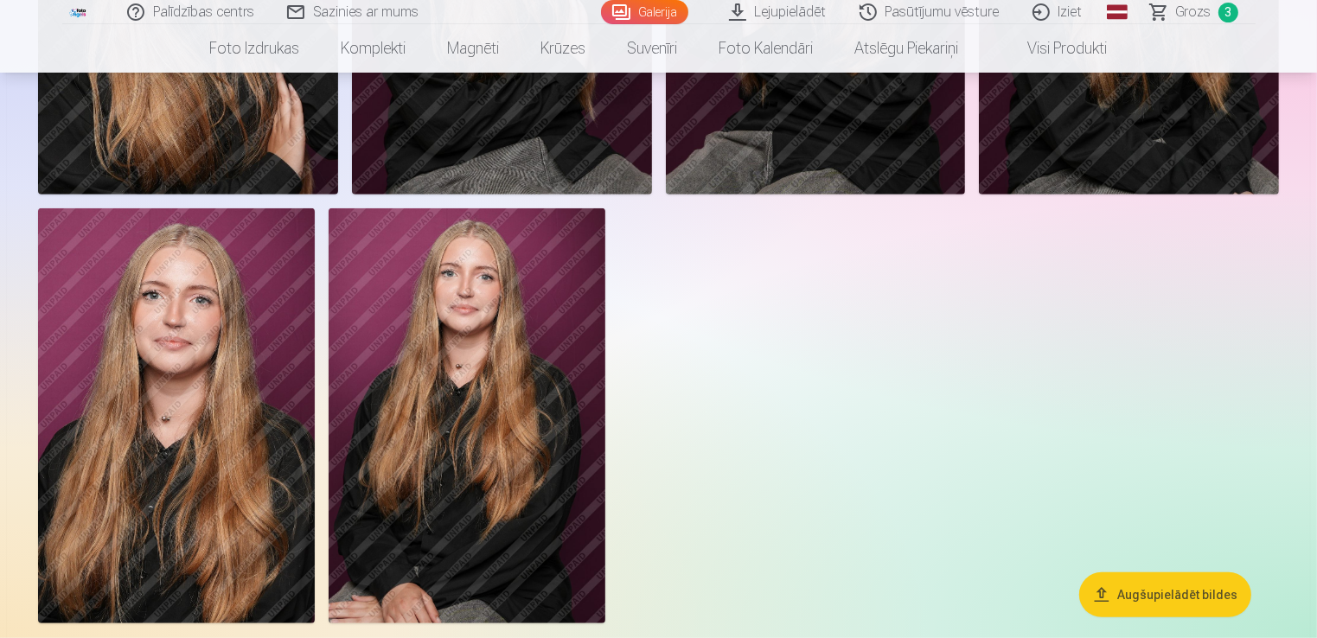
scroll to position [979, 0]
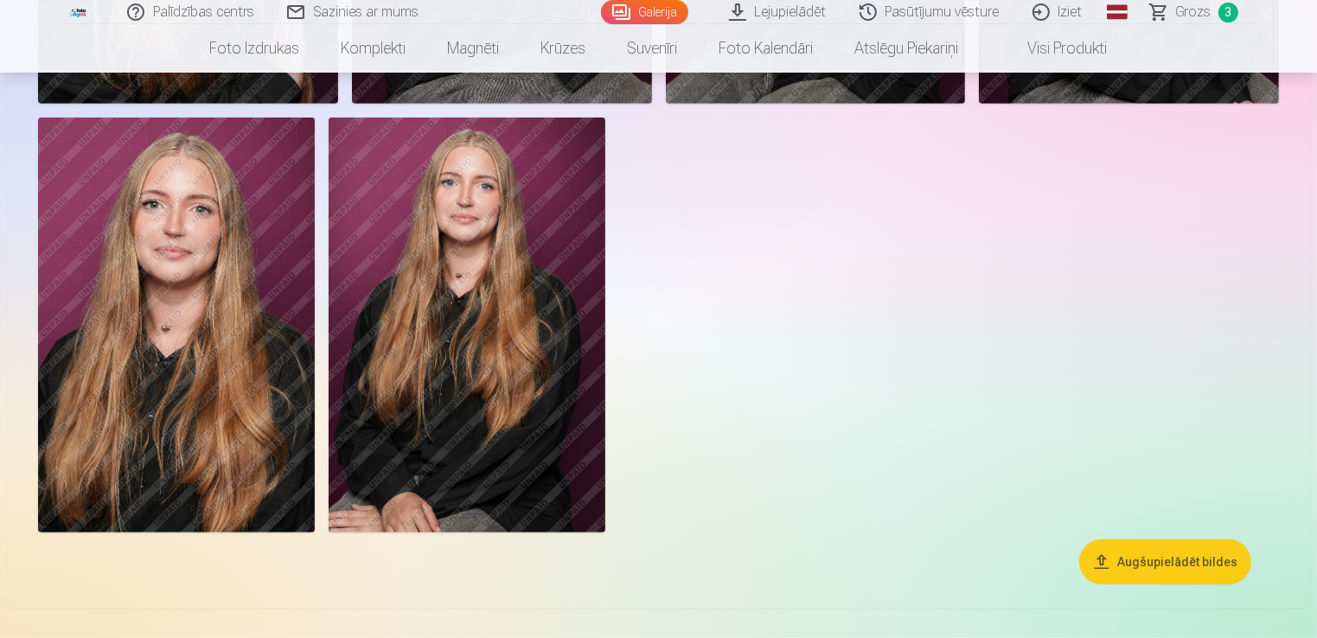
click at [1194, 12] on span "Grozs" at bounding box center [1193, 12] width 35 height 21
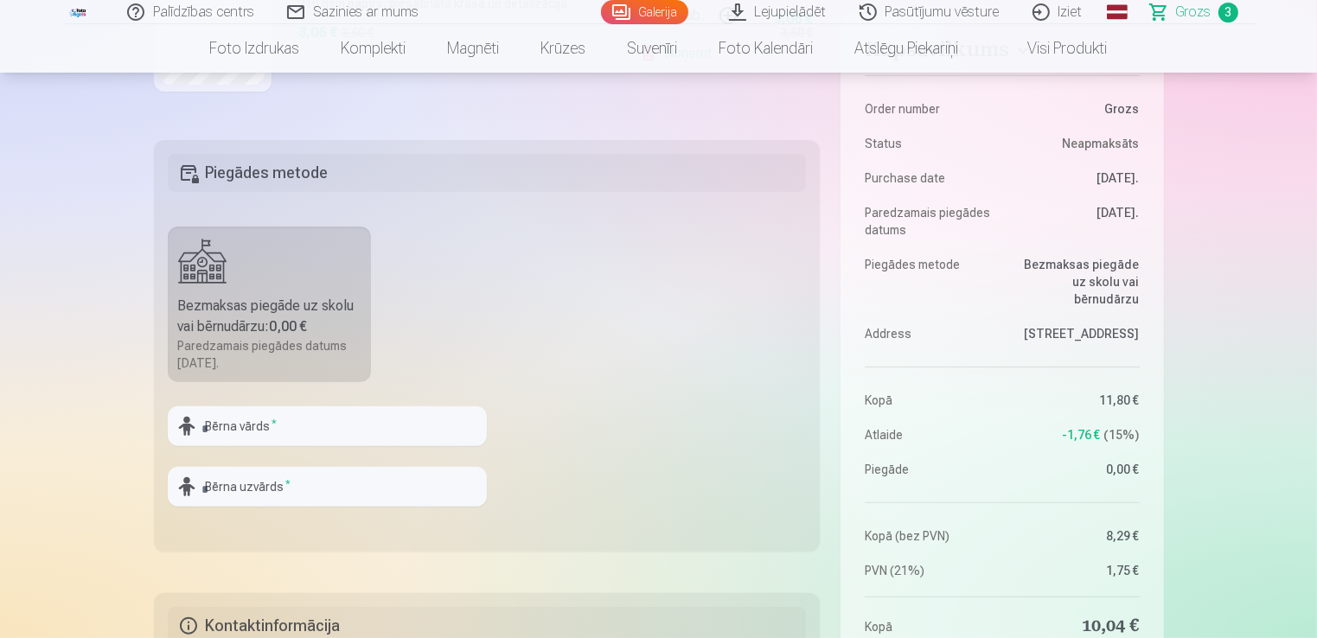
scroll to position [432, 0]
click at [218, 427] on input "text" at bounding box center [327, 425] width 319 height 40
type input "****"
click at [204, 482] on input "text" at bounding box center [327, 486] width 319 height 40
type input "*****"
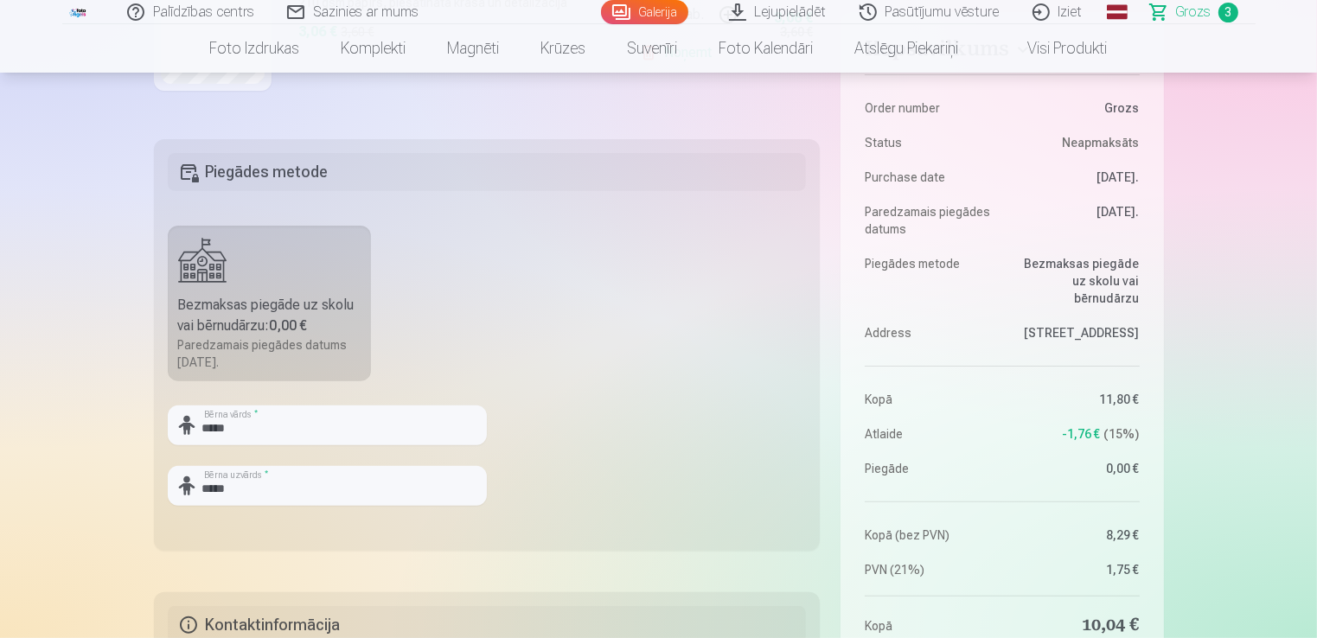
click at [592, 409] on fieldset "Piegādes metode Bezmaksas piegāde uz skolu vai bērnudārzu : 0,00 € Paredzamais …" at bounding box center [487, 345] width 667 height 412
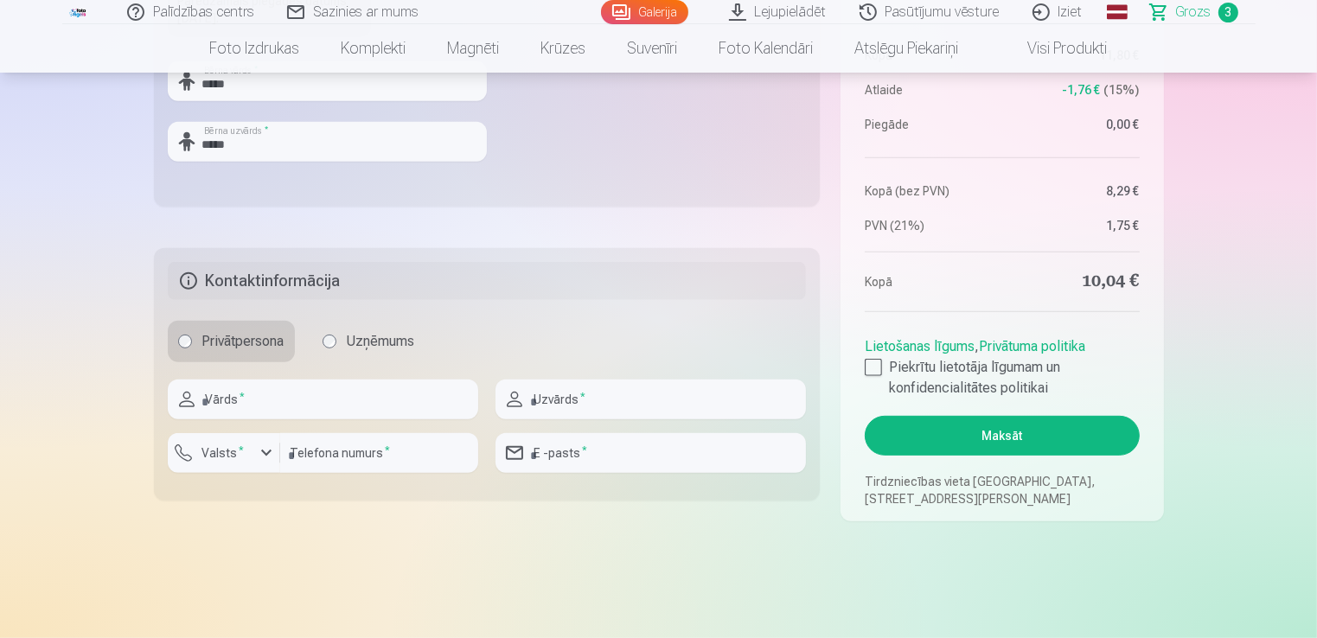
scroll to position [778, 0]
drag, startPoint x: 277, startPoint y: 394, endPoint x: 296, endPoint y: 396, distance: 19.1
click at [277, 394] on input "text" at bounding box center [323, 398] width 310 height 40
type input "****"
click at [597, 401] on input "text" at bounding box center [650, 398] width 310 height 40
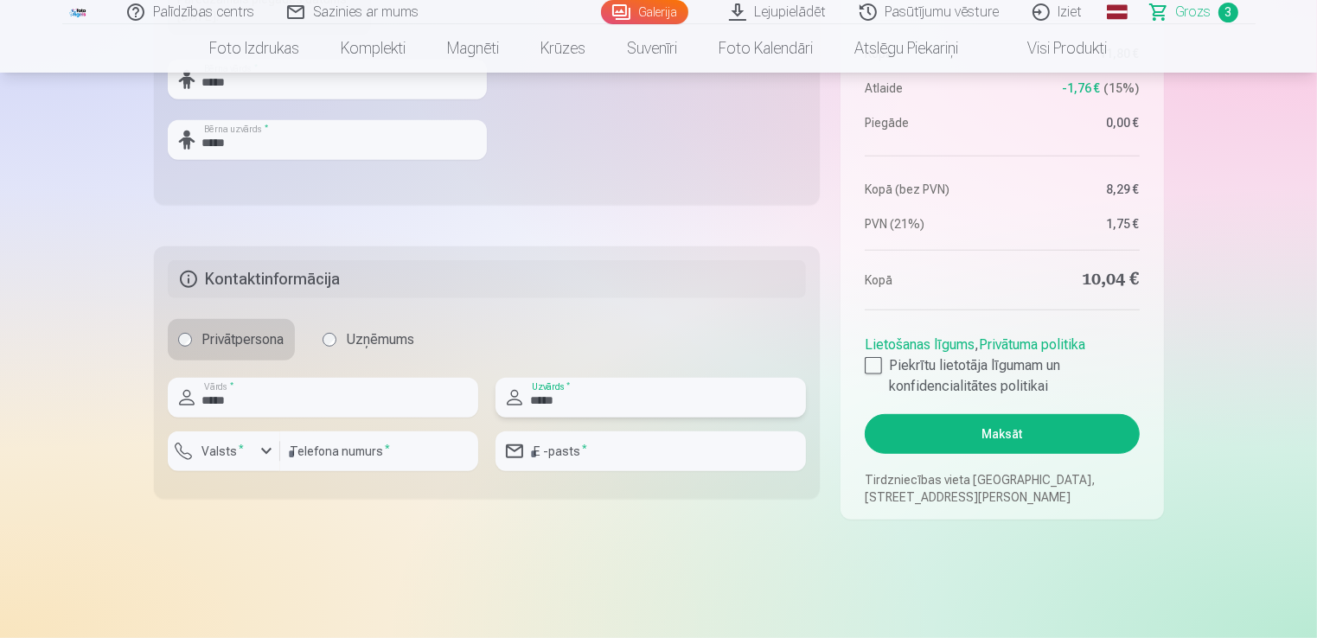
click at [595, 390] on input "*****" at bounding box center [650, 398] width 310 height 40
type input "*****"
click at [337, 455] on input "number" at bounding box center [379, 451] width 198 height 40
type input "********"
click at [263, 455] on div "button" at bounding box center [266, 451] width 21 height 21
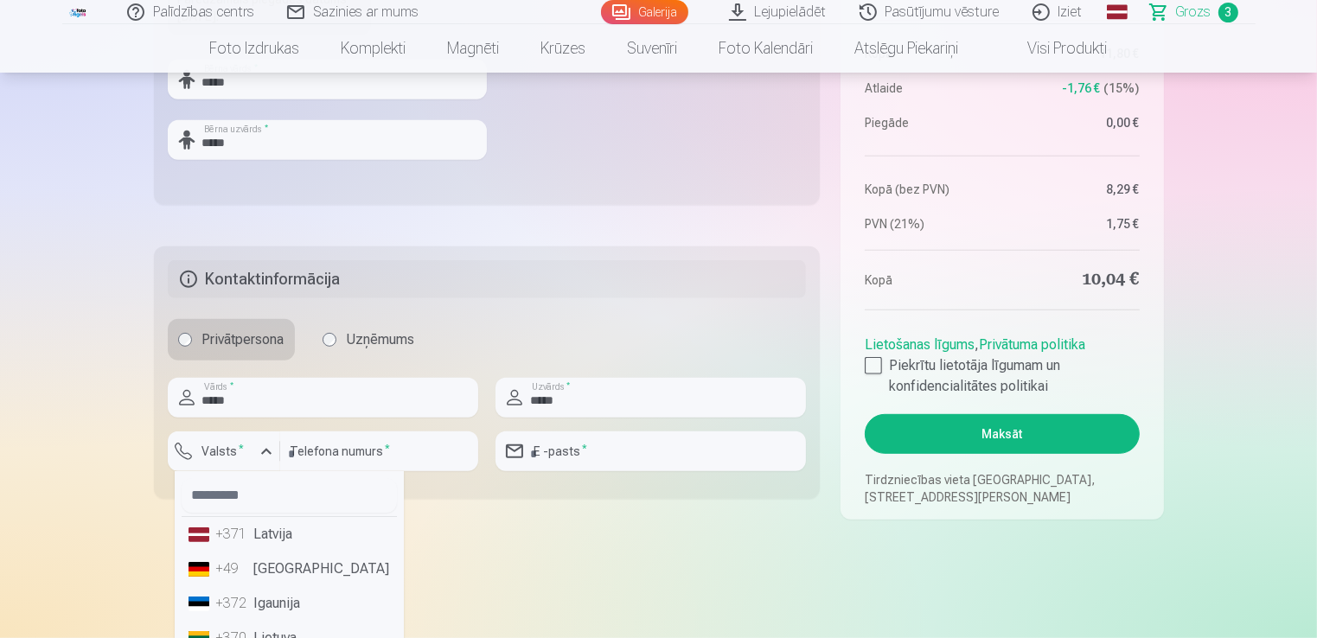
click at [240, 543] on div "+371" at bounding box center [233, 534] width 35 height 21
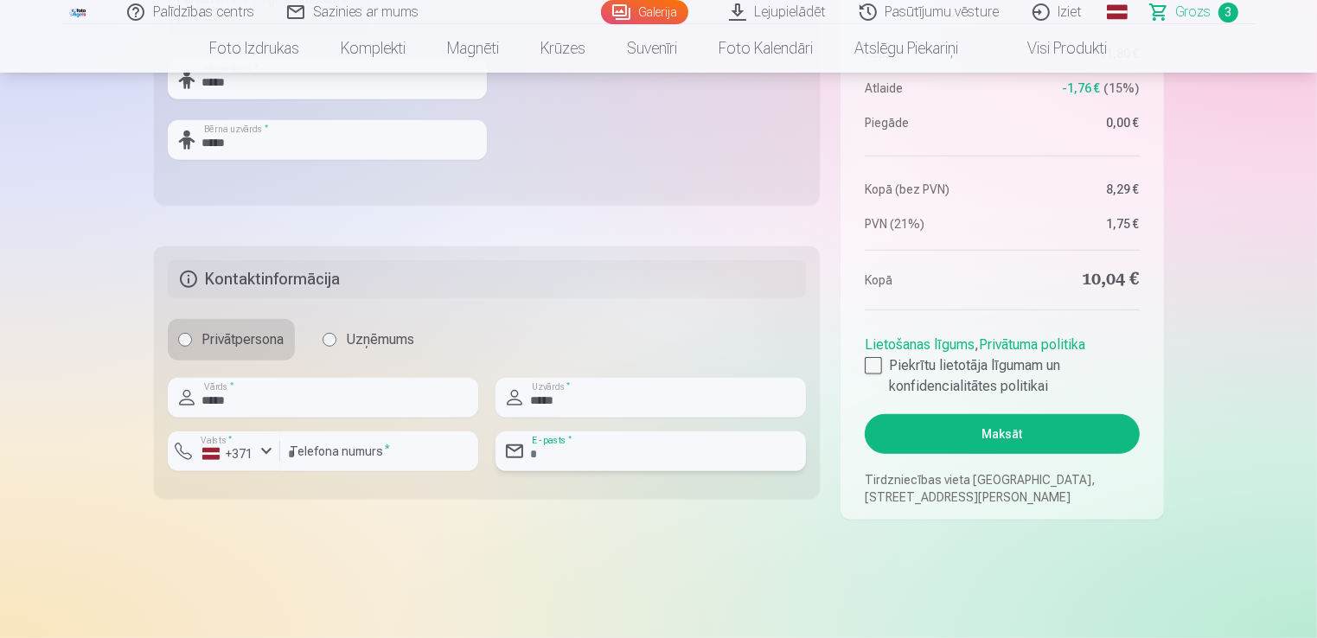
drag, startPoint x: 619, startPoint y: 459, endPoint x: 636, endPoint y: 462, distance: 17.5
click at [619, 459] on input "email" at bounding box center [650, 451] width 310 height 40
type input "**********"
drag, startPoint x: 878, startPoint y: 366, endPoint x: 907, endPoint y: 368, distance: 29.5
click at [878, 367] on div at bounding box center [873, 365] width 17 height 17
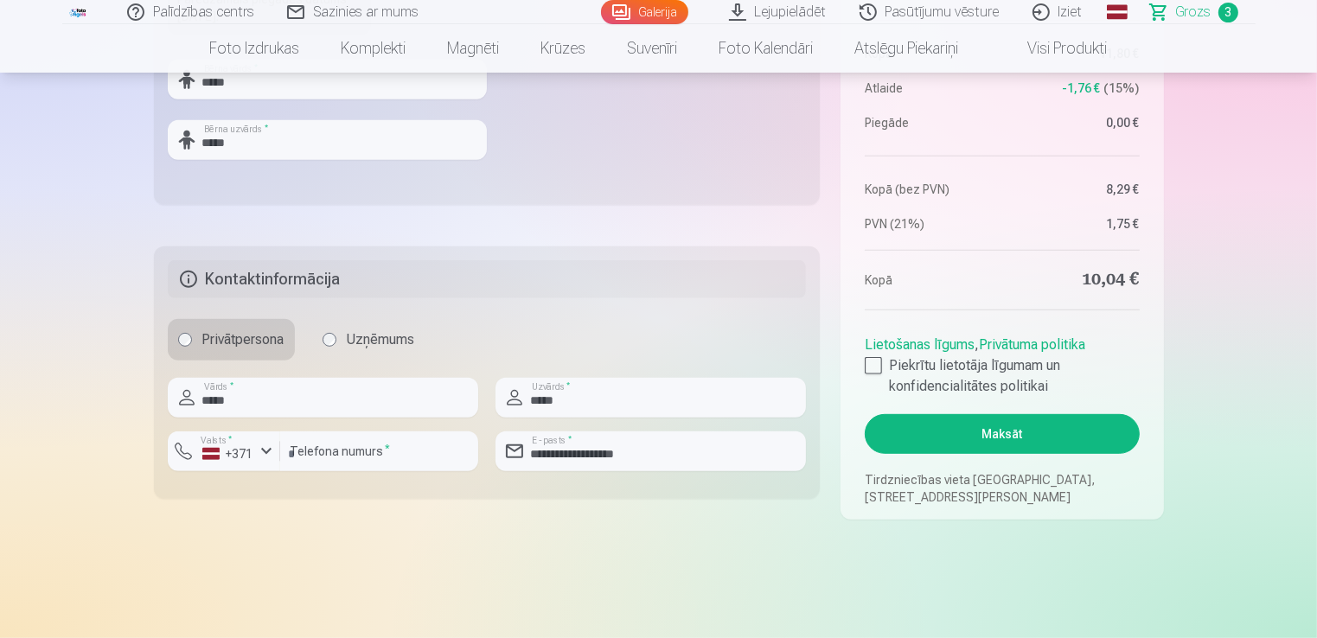
click at [1024, 434] on button "Maksāt" at bounding box center [1002, 434] width 274 height 40
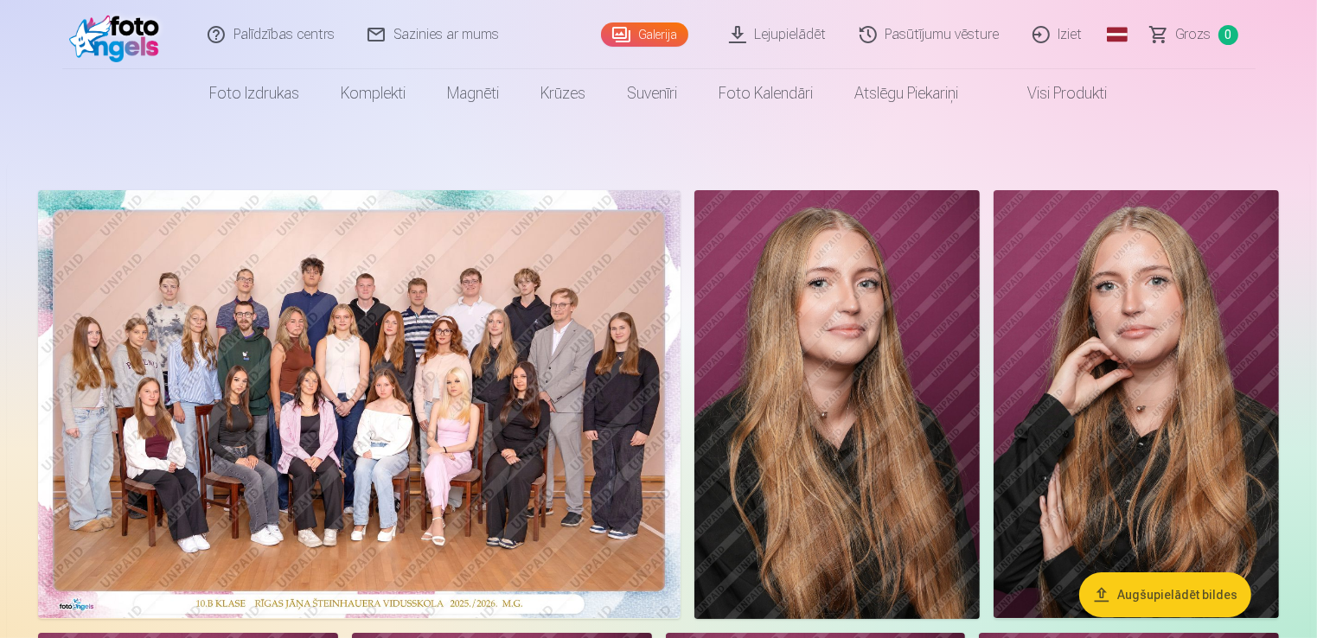
click at [1067, 35] on link "Iziet" at bounding box center [1058, 34] width 83 height 69
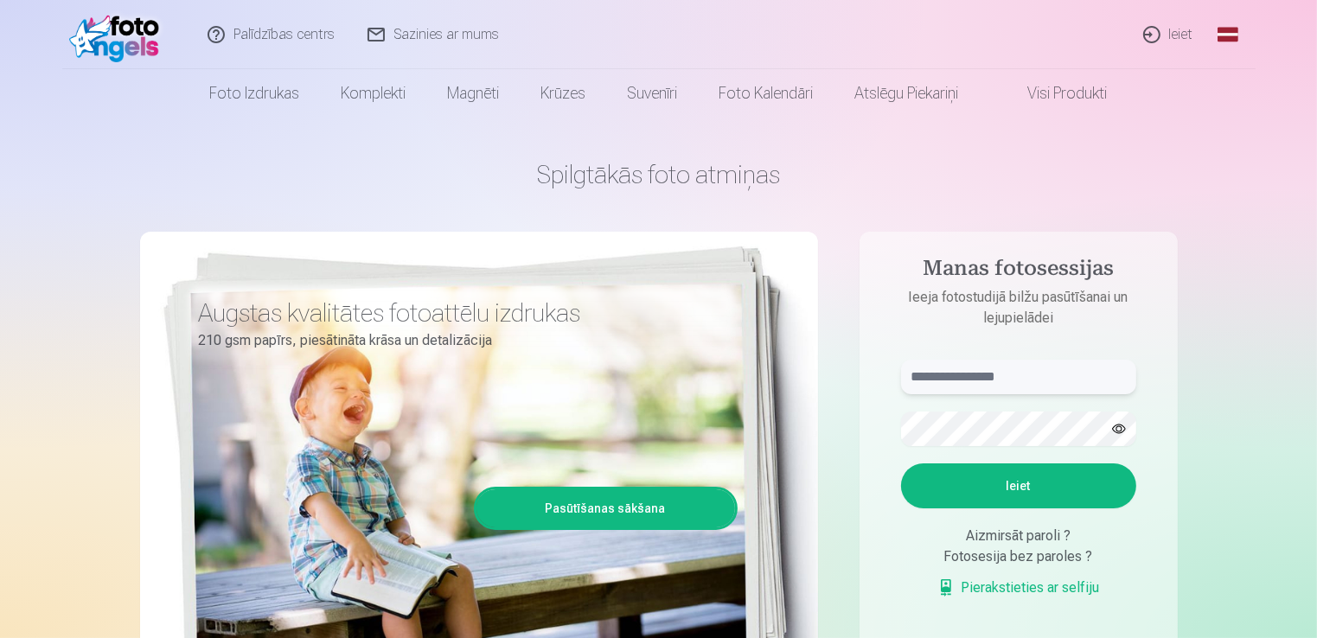
click at [975, 376] on input "text" at bounding box center [1018, 377] width 235 height 35
type input "**********"
click at [1054, 492] on button "Ieiet" at bounding box center [1018, 485] width 235 height 45
